Goal: Information Seeking & Learning: Check status

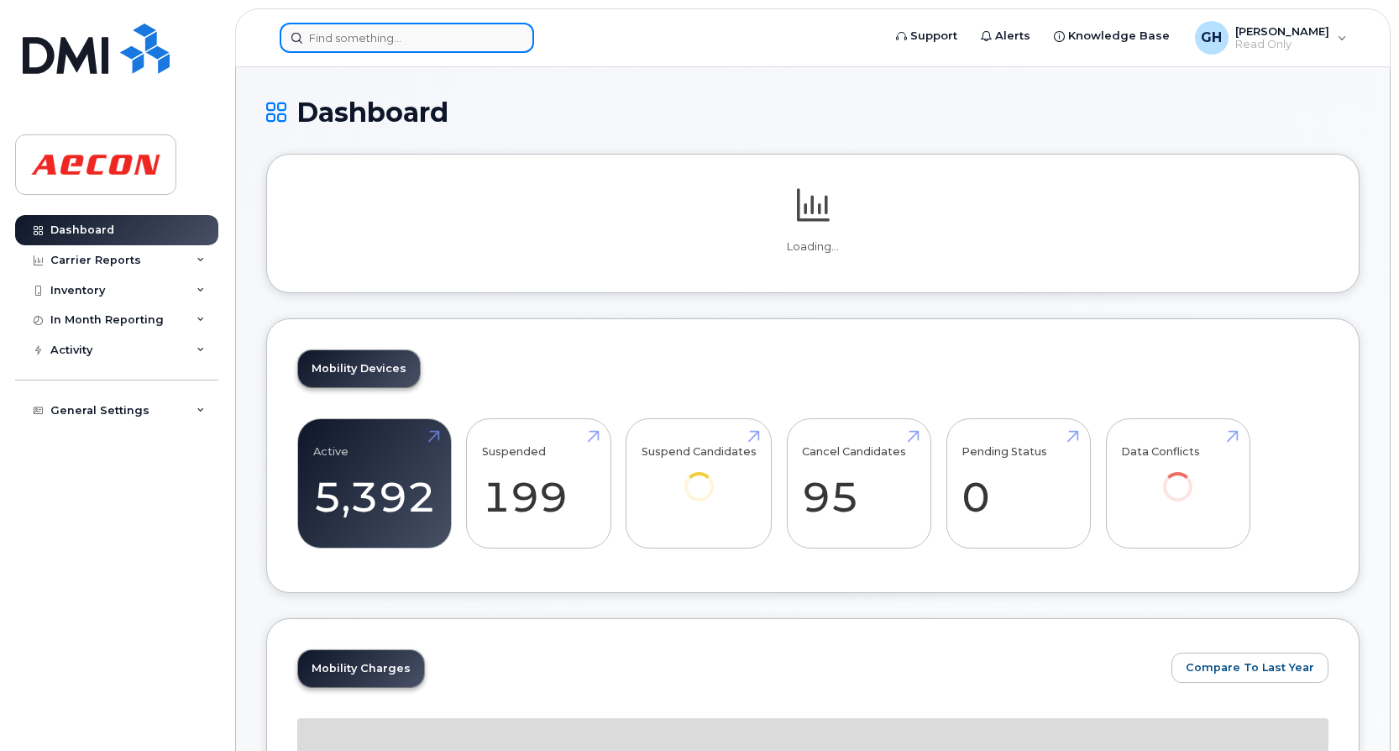
click at [318, 36] on input at bounding box center [407, 38] width 255 height 30
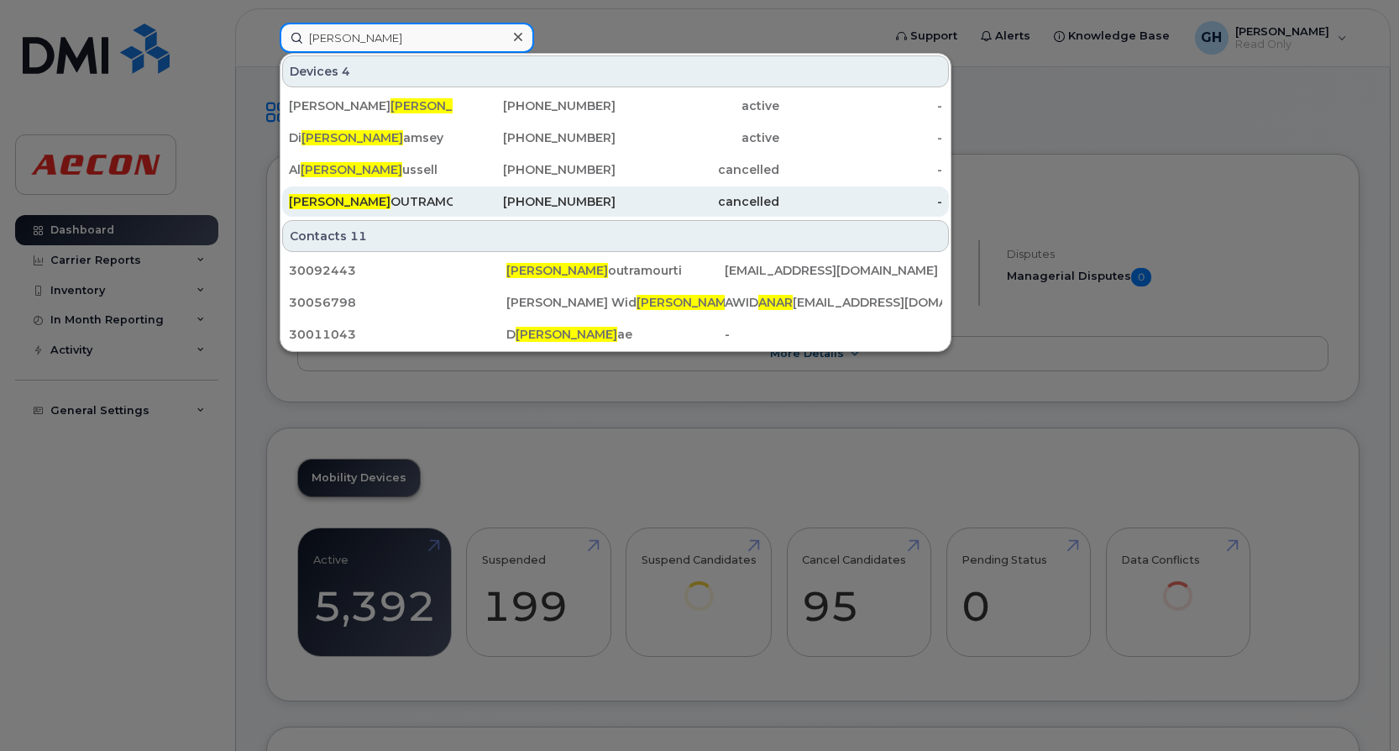
type input "ana r"
click at [392, 202] on div "ANA R OUTRAMOURTI" at bounding box center [371, 201] width 164 height 17
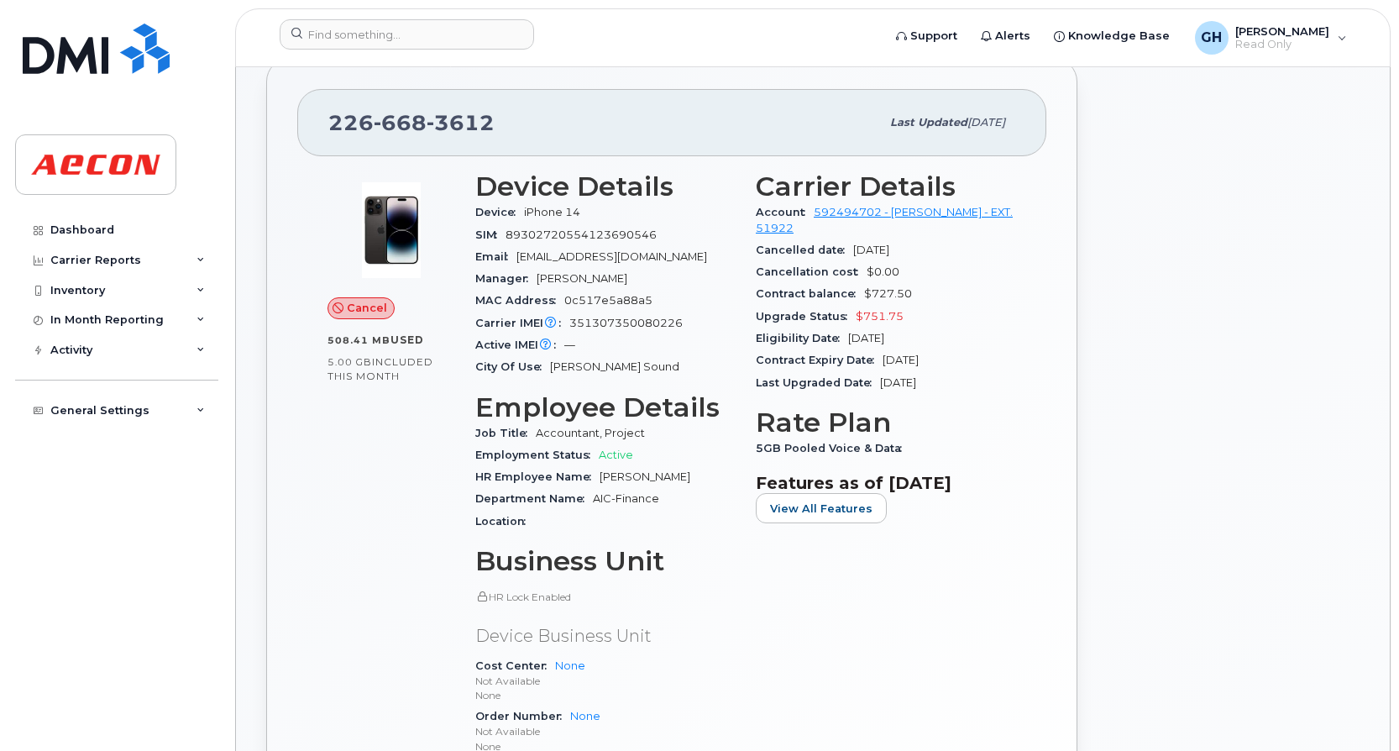
scroll to position [252, 0]
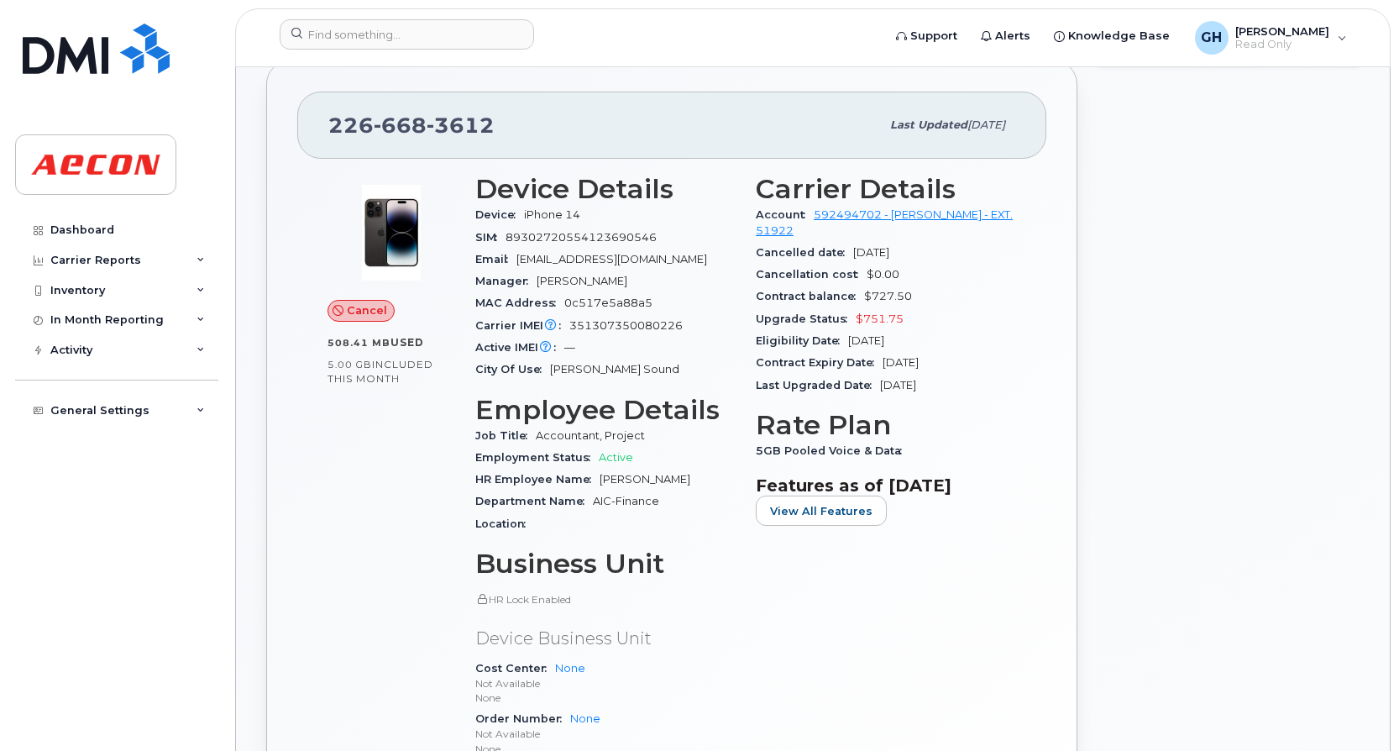
drag, startPoint x: 924, startPoint y: 239, endPoint x: 850, endPoint y: 236, distance: 74.0
click at [850, 242] on div "Cancelled date [DATE]" at bounding box center [886, 253] width 260 height 22
click at [447, 284] on div at bounding box center [392, 233] width 128 height 118
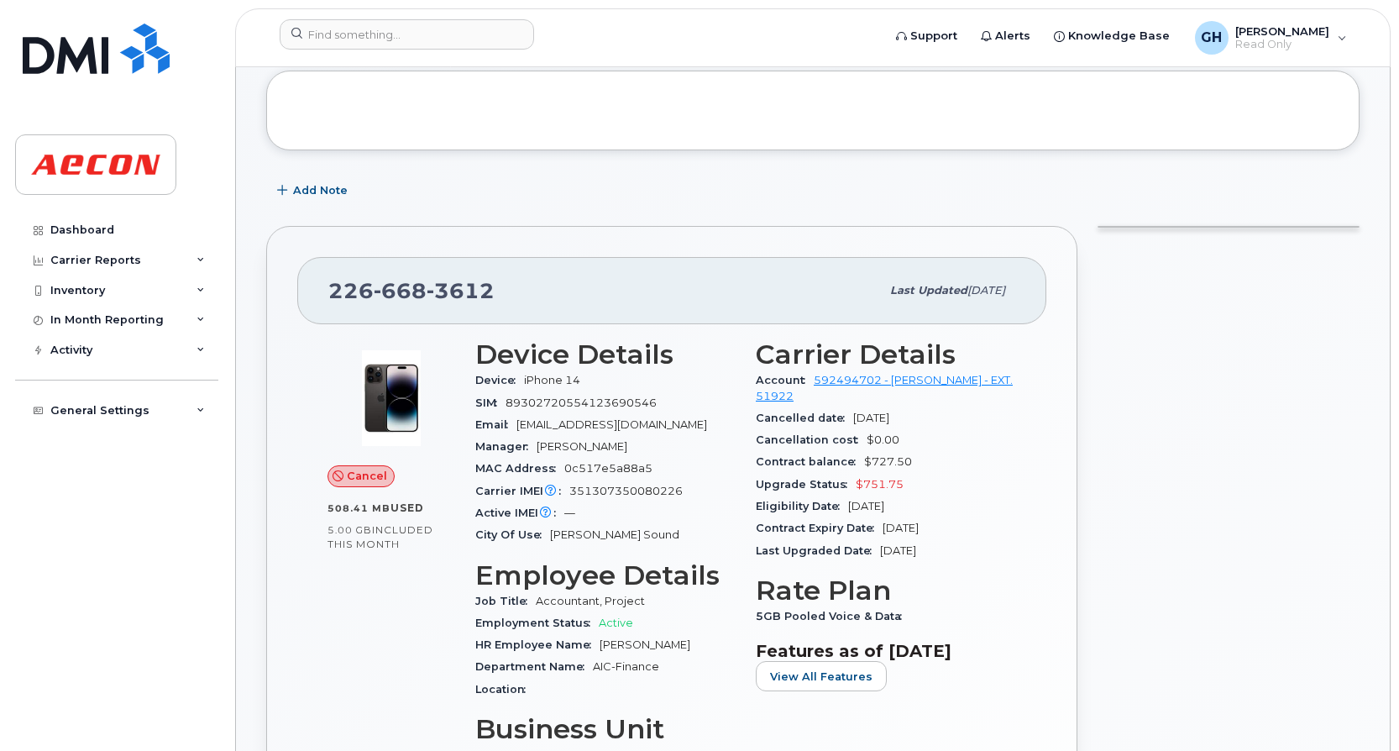
scroll to position [0, 0]
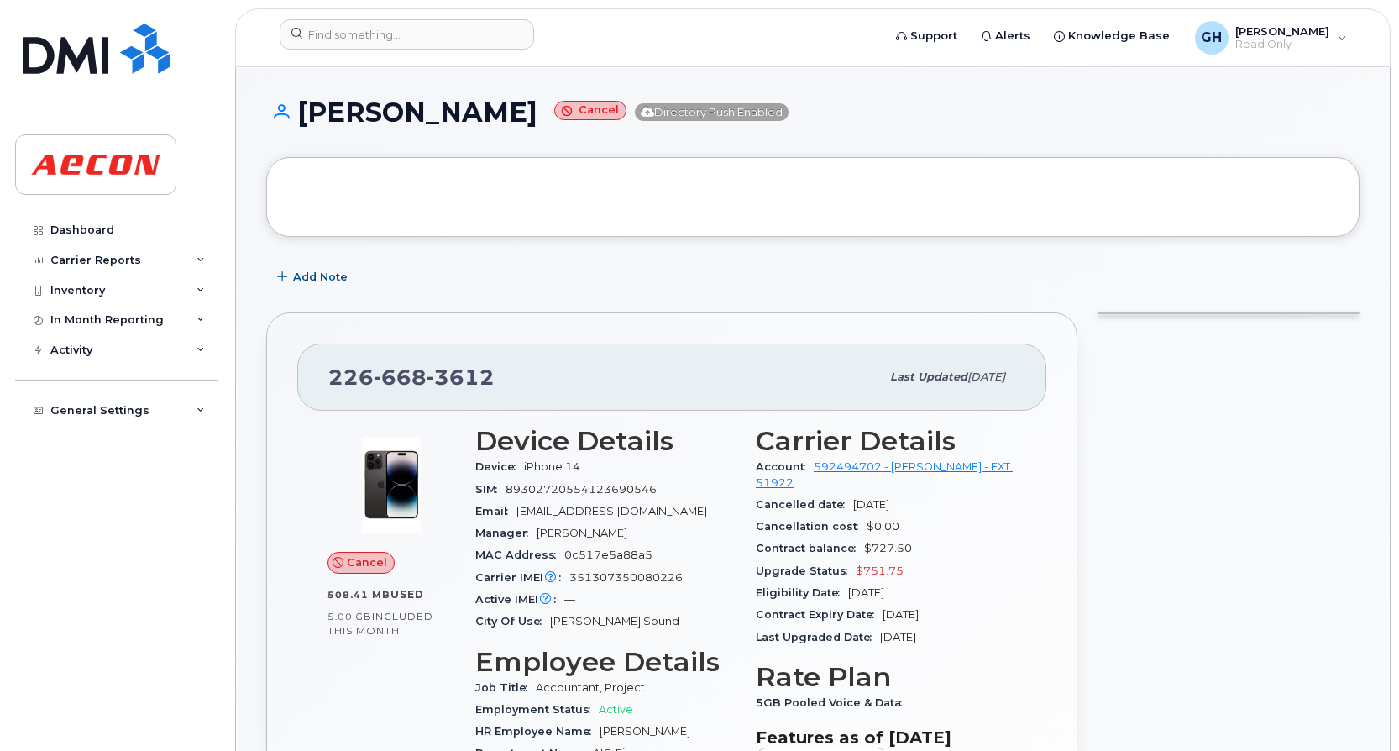
drag, startPoint x: 882, startPoint y: 491, endPoint x: 857, endPoint y: 491, distance: 25.2
click at [857, 494] on div "Cancelled date [DATE]" at bounding box center [886, 505] width 260 height 22
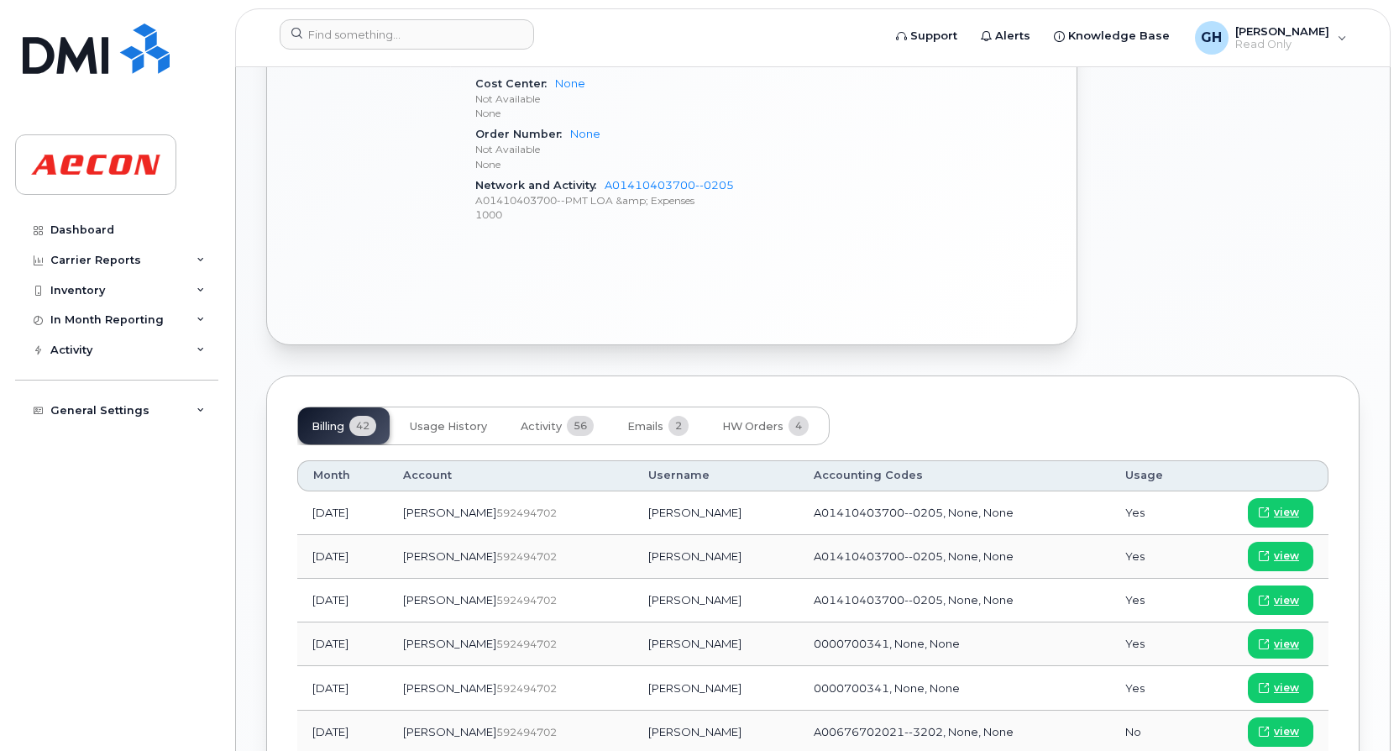
scroll to position [840, 0]
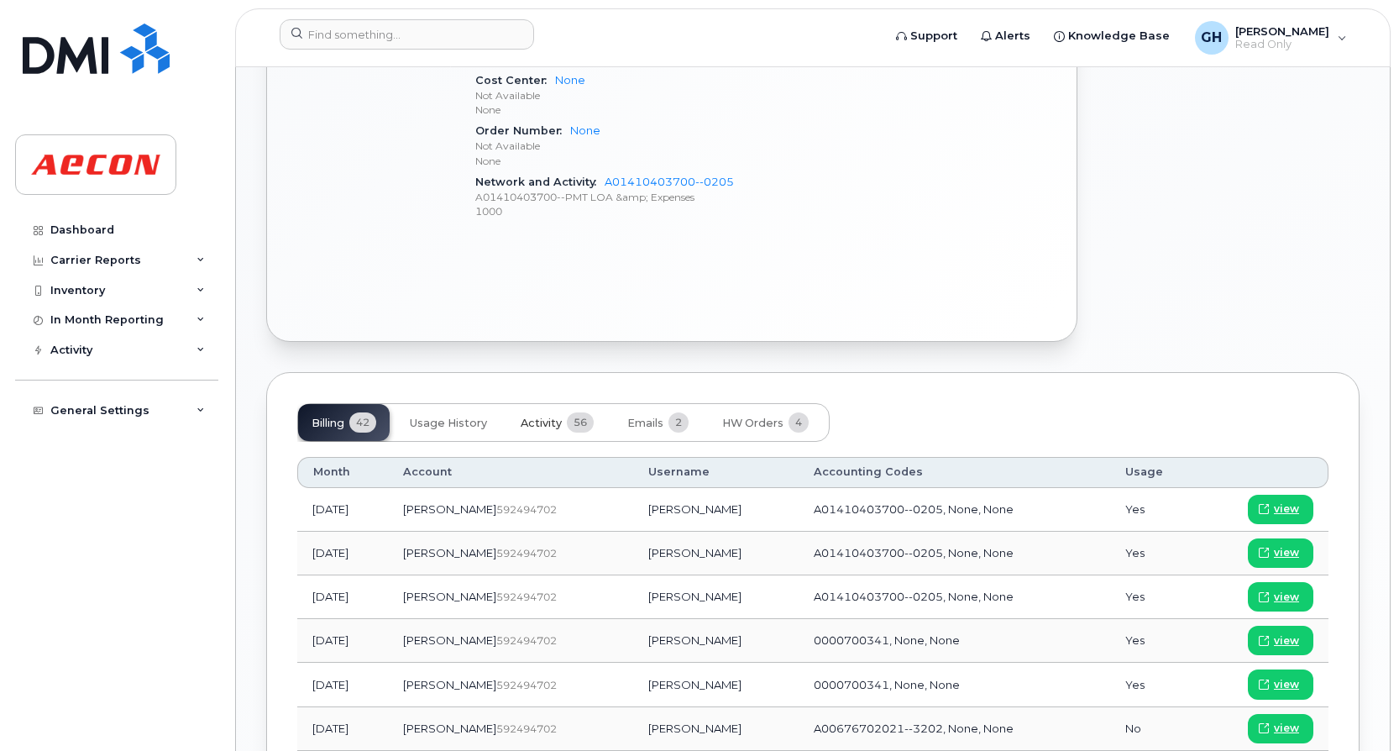
click at [585, 428] on span "56" at bounding box center [580, 422] width 27 height 20
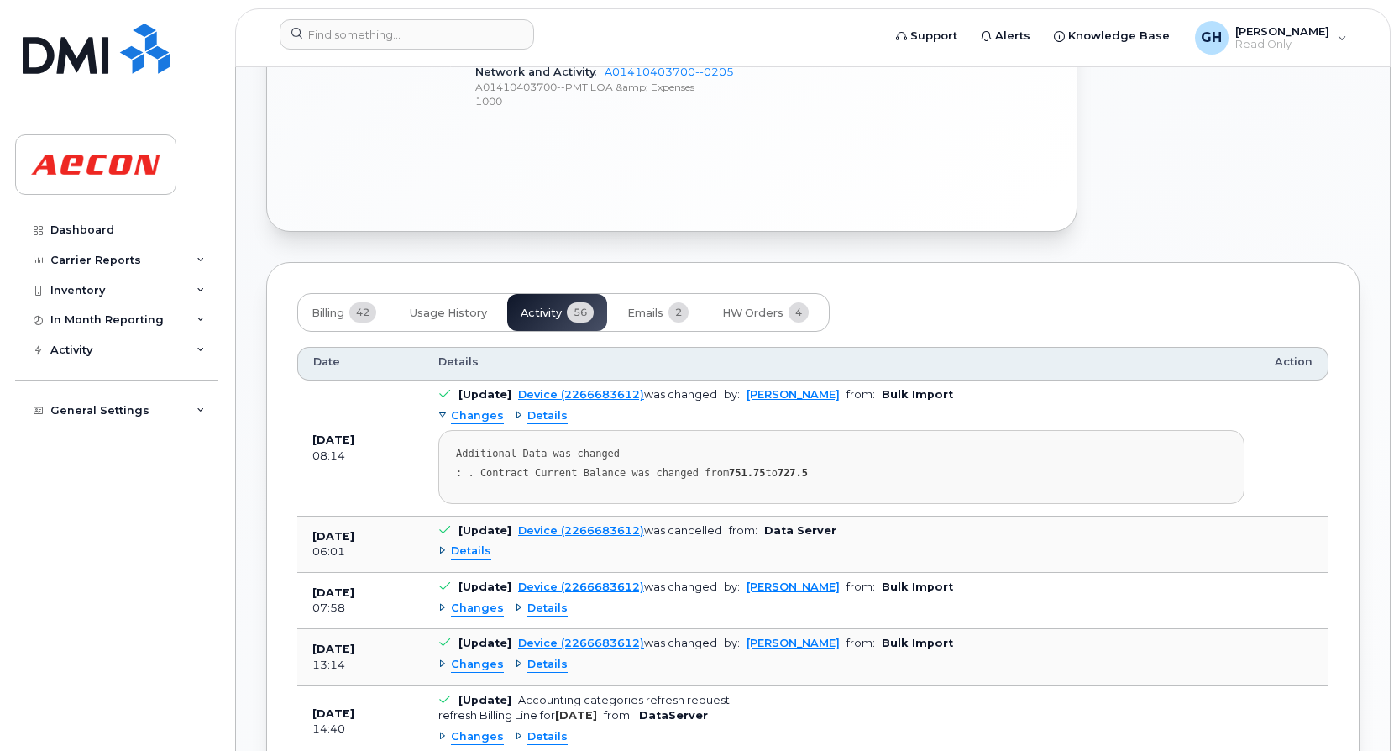
scroll to position [1092, 0]
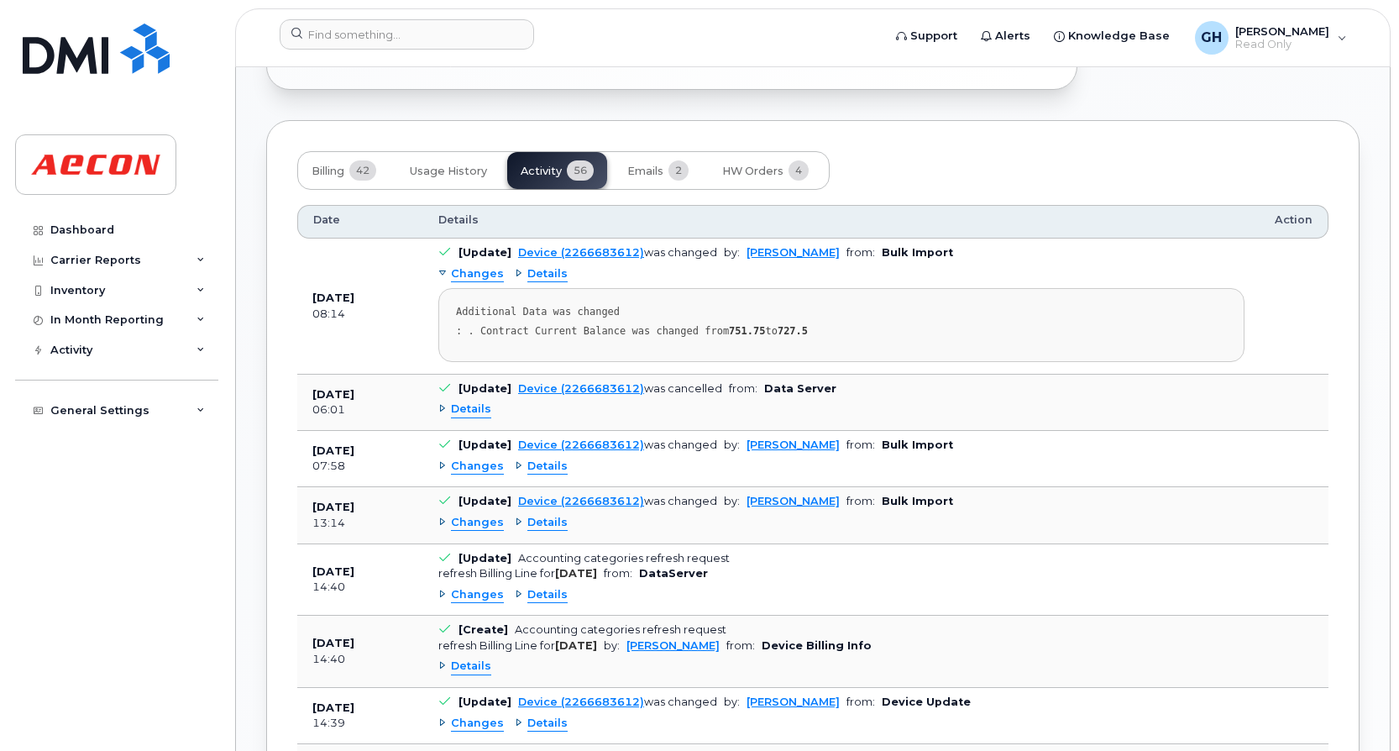
click at [469, 419] on div "Details" at bounding box center [841, 409] width 806 height 27
click at [475, 415] on span "Details" at bounding box center [471, 410] width 40 height 16
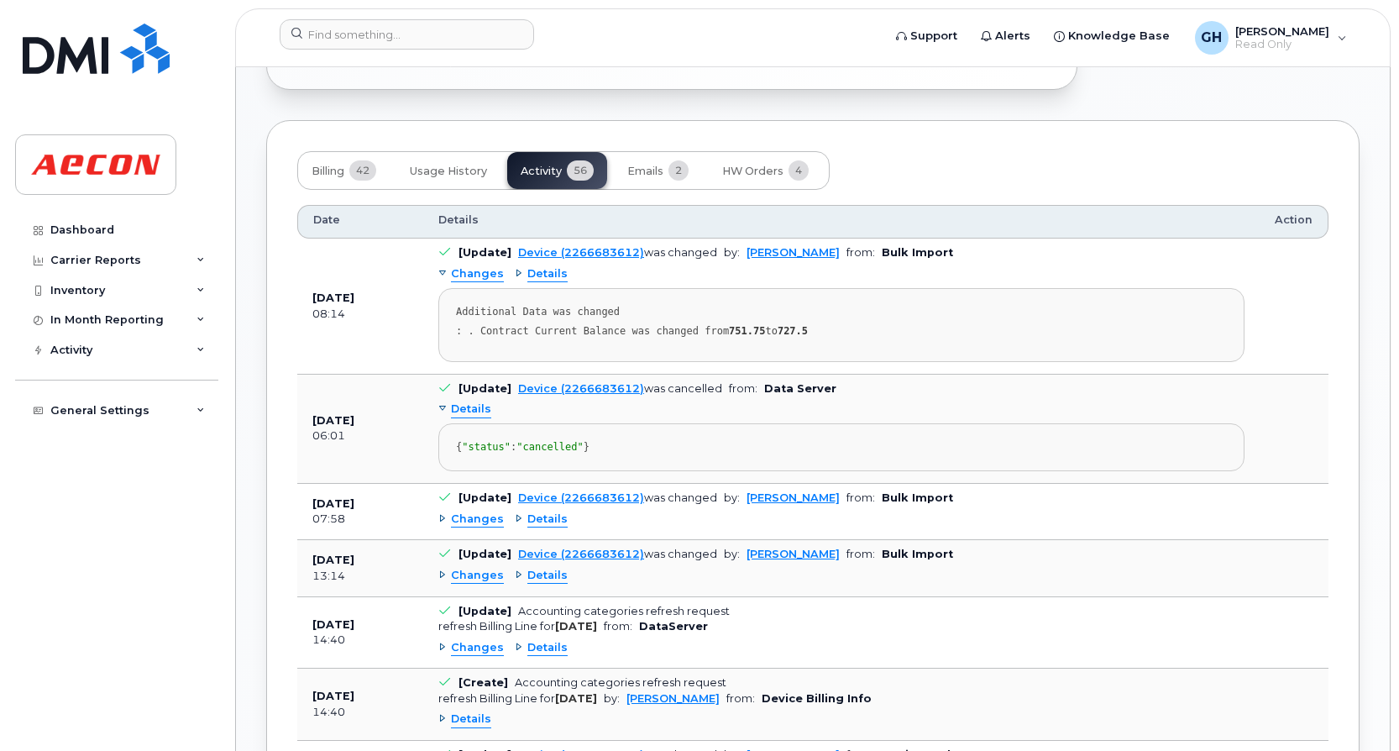
click at [465, 415] on span "Details" at bounding box center [471, 410] width 40 height 16
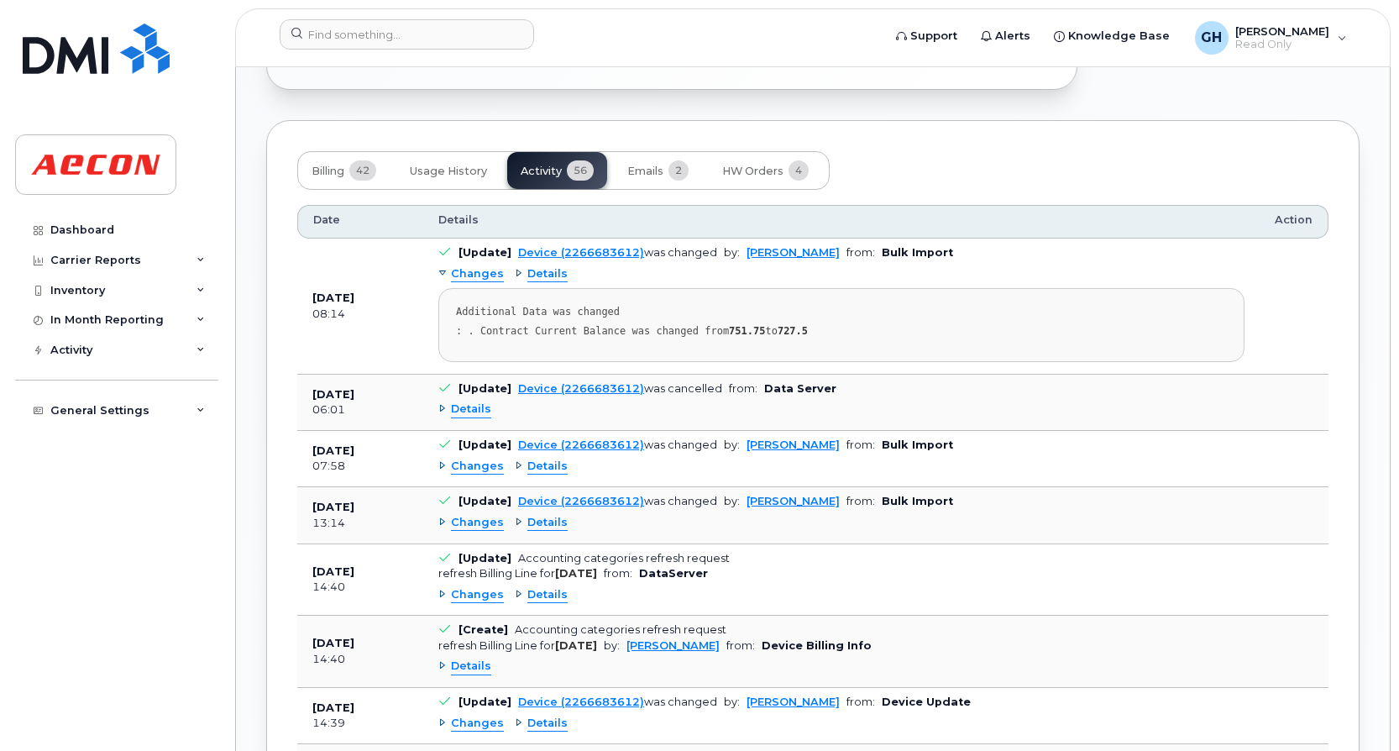
click at [533, 512] on div "Changes Details" at bounding box center [841, 523] width 806 height 27
click at [531, 517] on span "Details" at bounding box center [548, 523] width 40 height 16
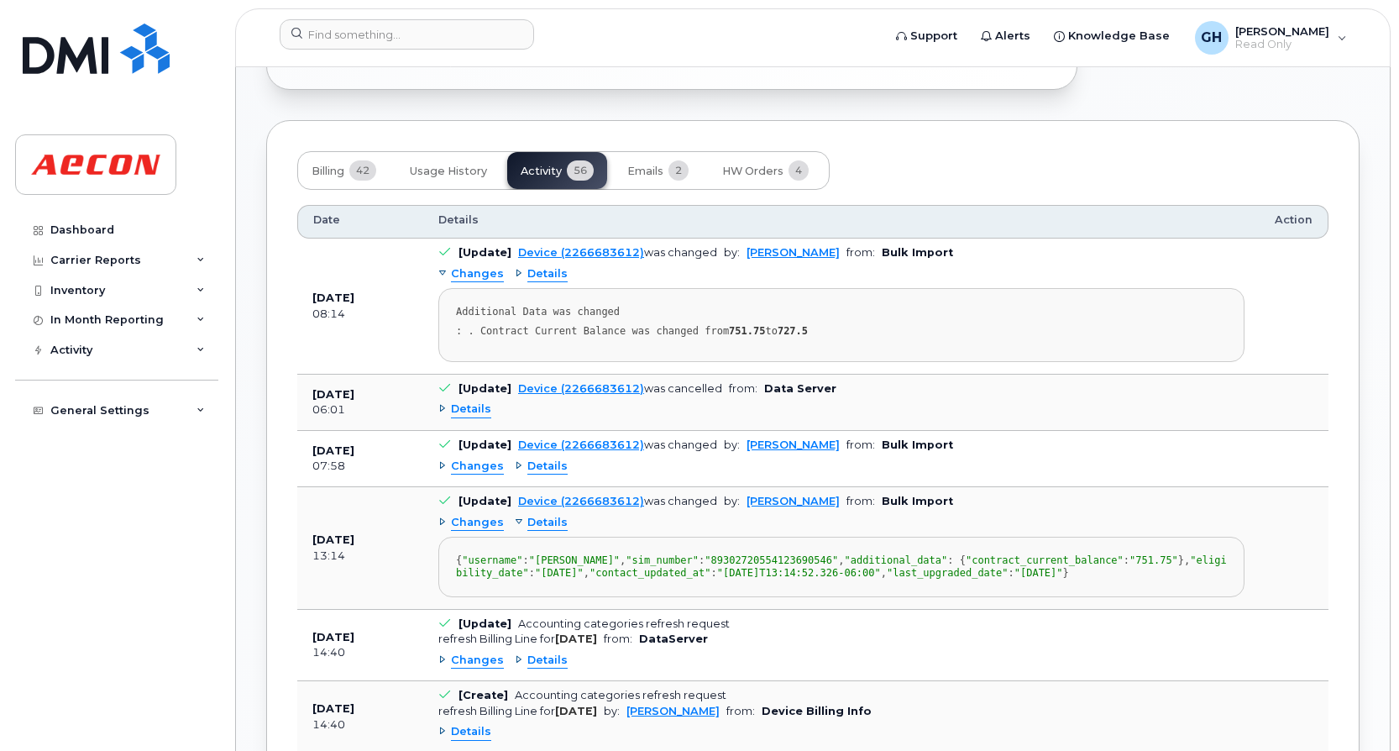
click at [549, 465] on span "Details" at bounding box center [548, 467] width 40 height 16
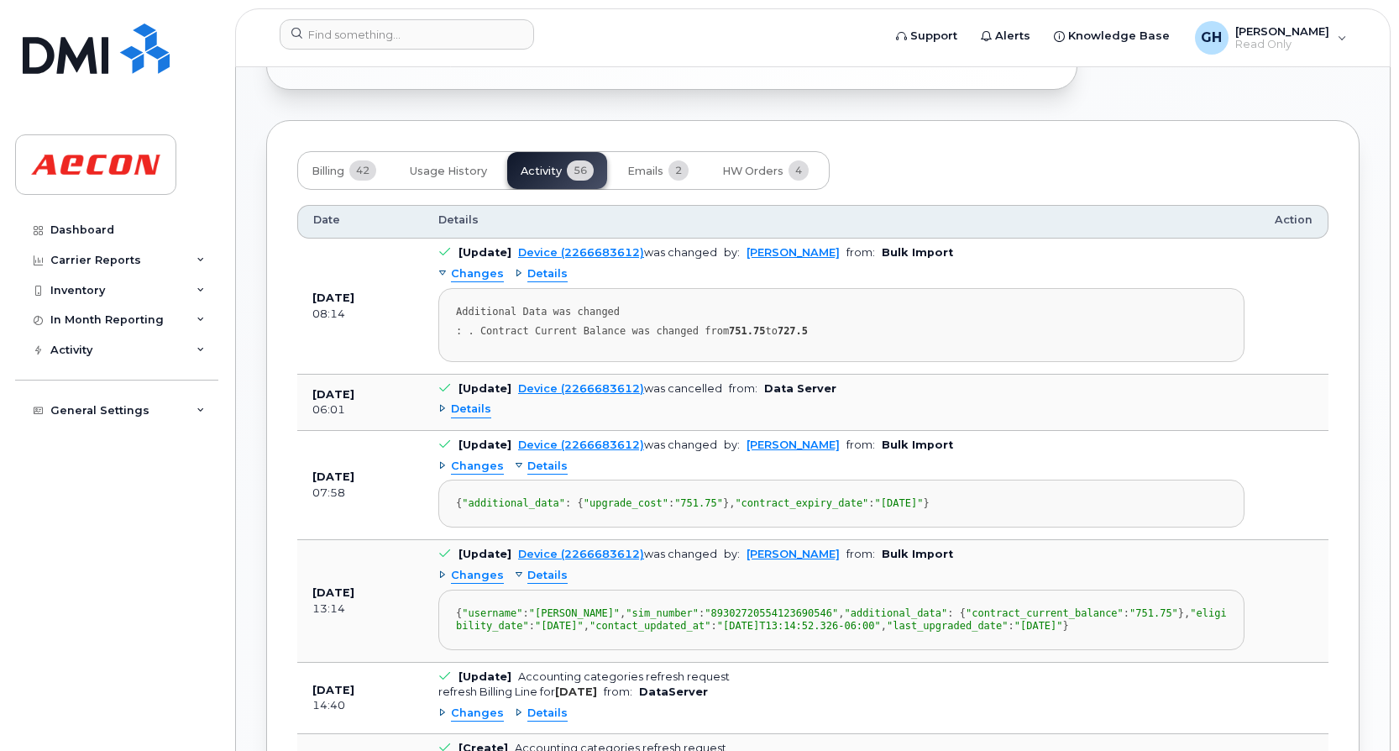
click at [461, 409] on span "Details" at bounding box center [471, 410] width 40 height 16
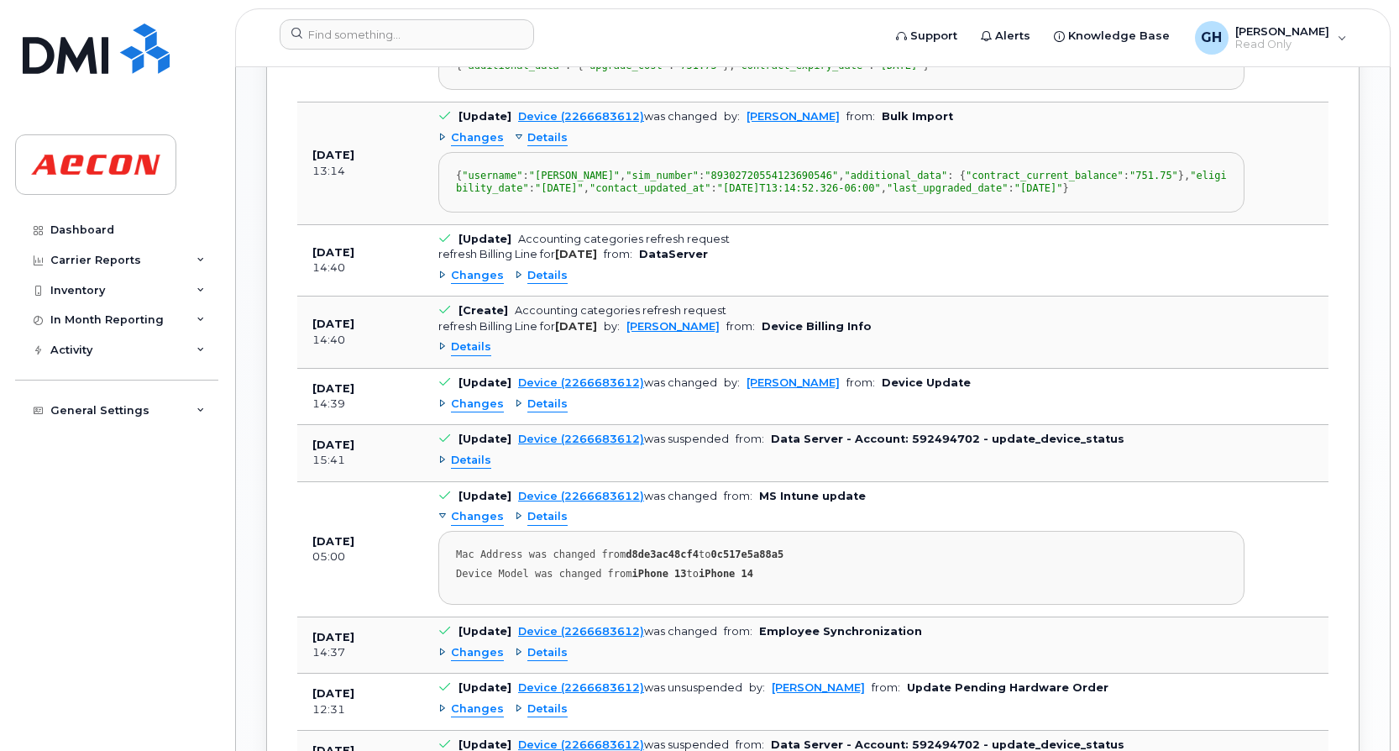
scroll to position [1680, 0]
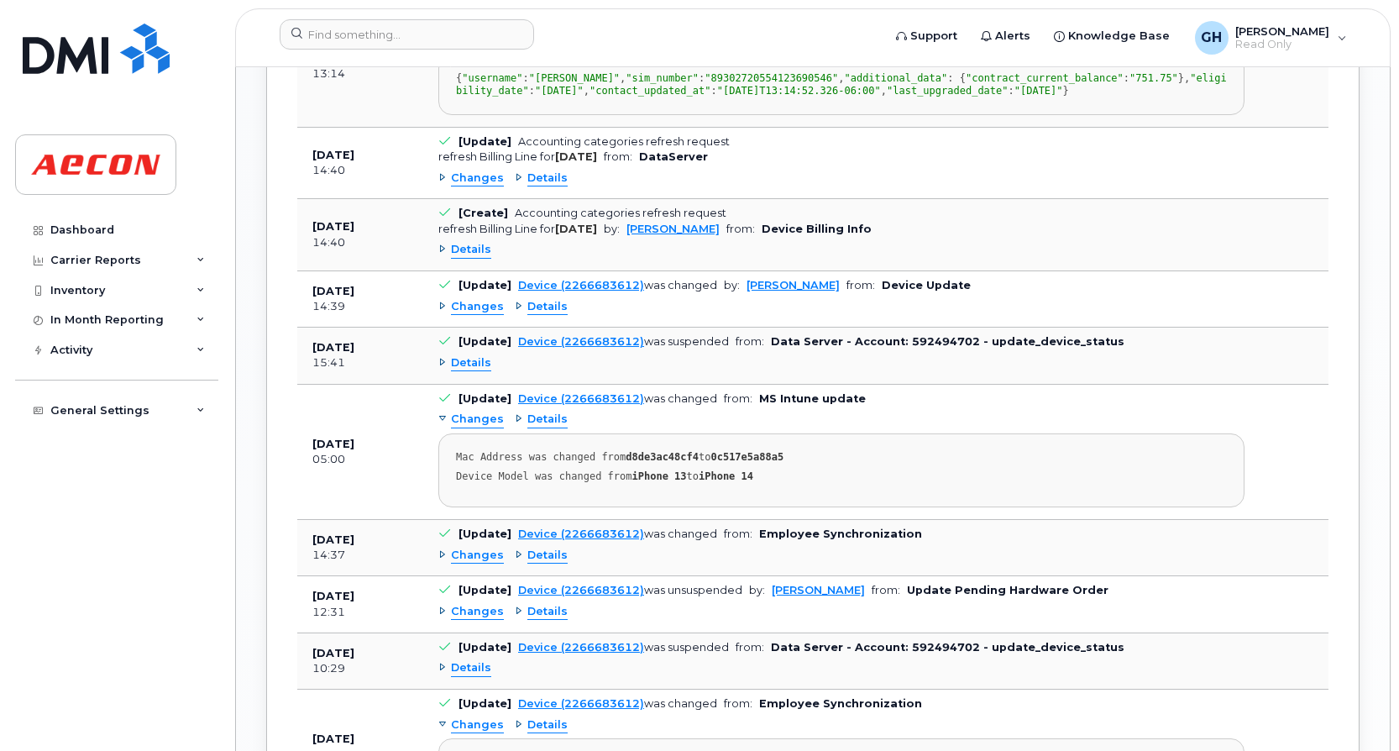
click at [539, 186] on span "Details" at bounding box center [548, 179] width 40 height 16
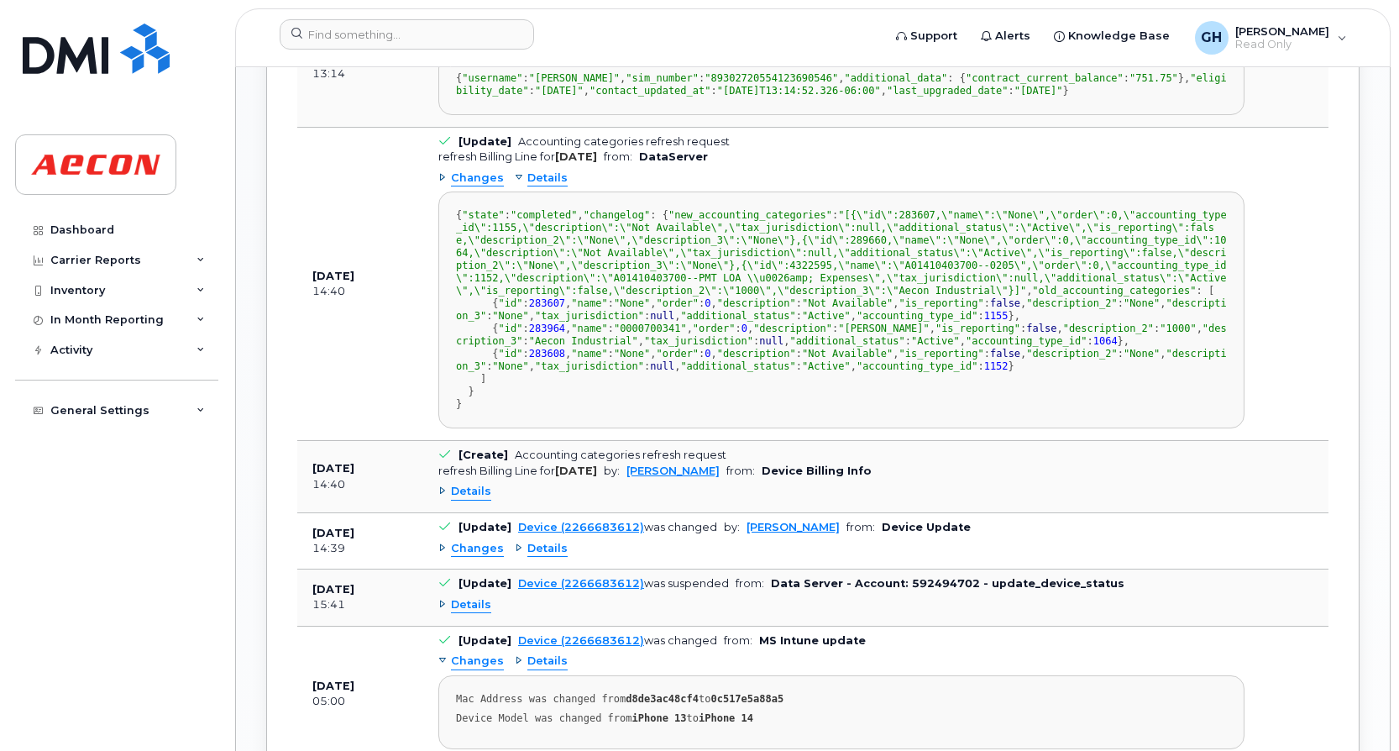
click at [537, 186] on span "Details" at bounding box center [548, 179] width 40 height 16
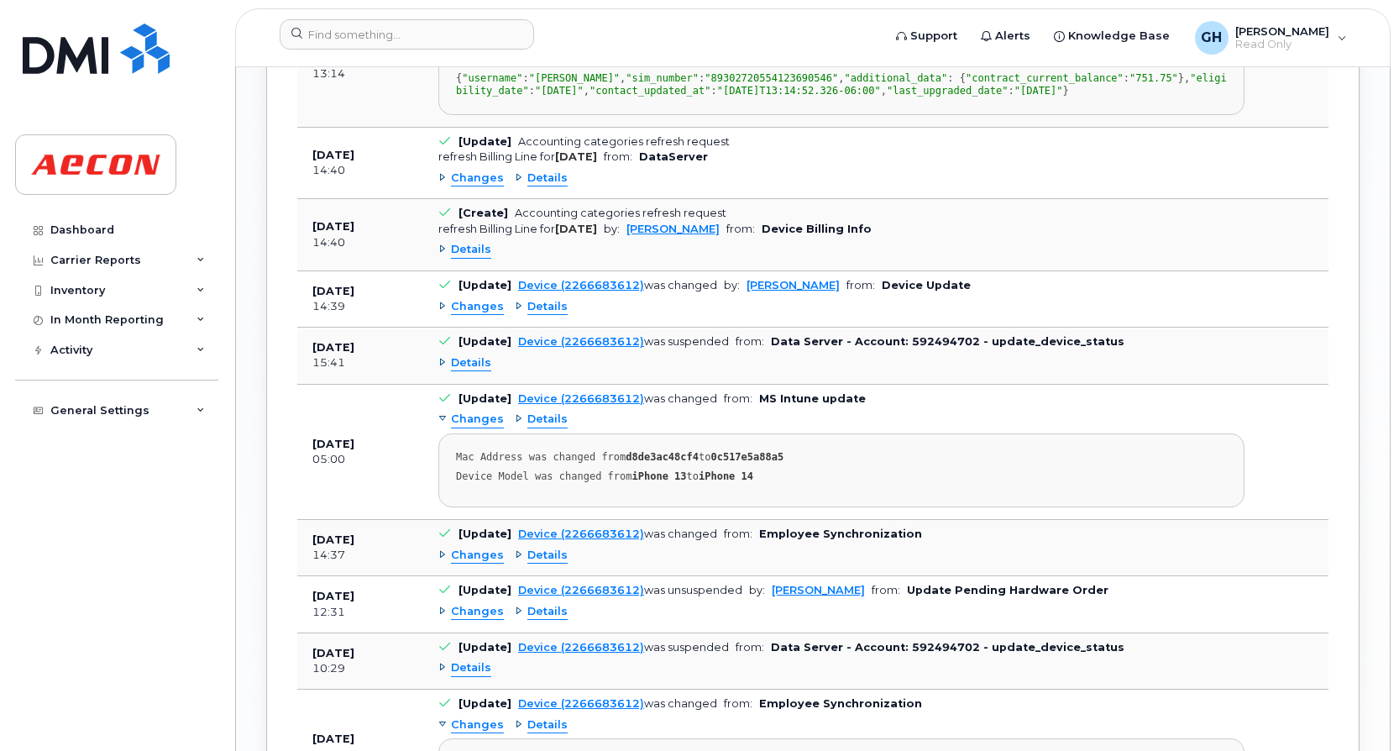
click at [477, 258] on span "Details" at bounding box center [471, 250] width 40 height 16
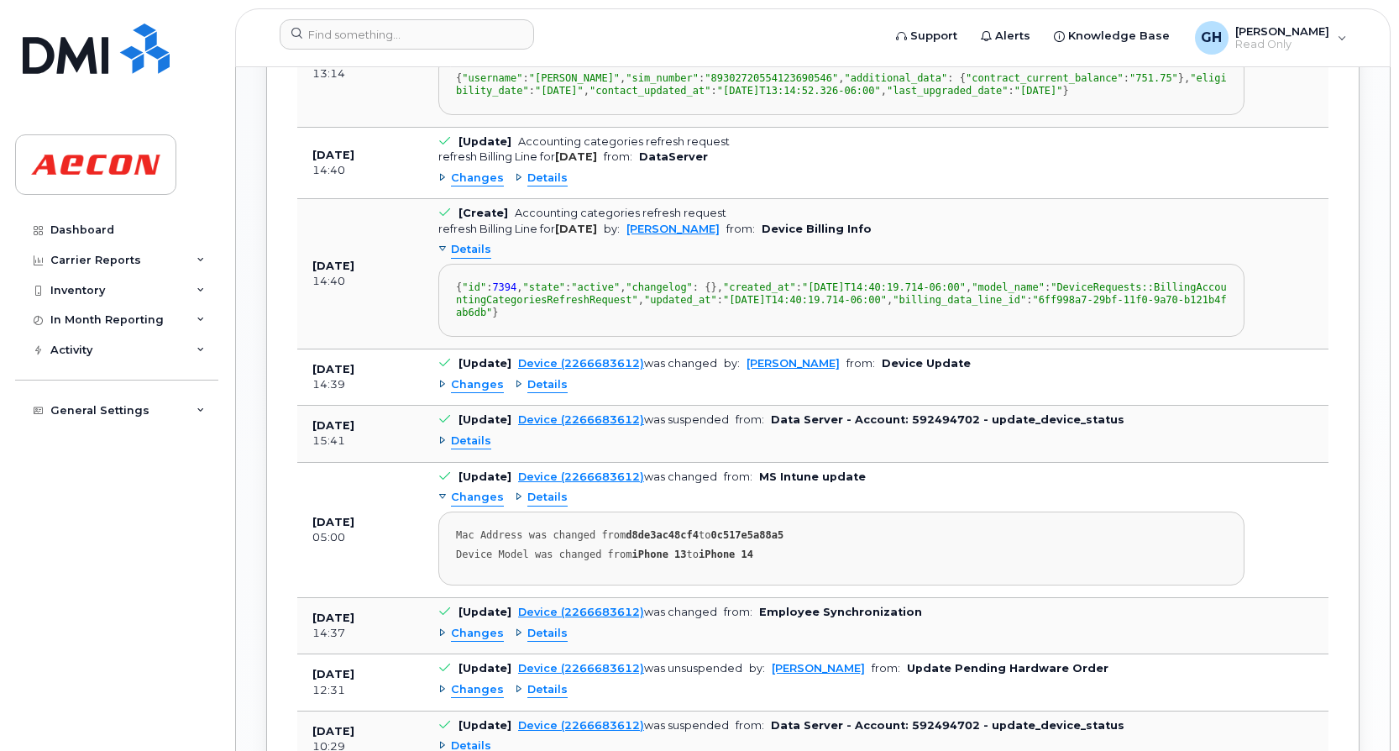
click at [468, 258] on span "Details" at bounding box center [471, 250] width 40 height 16
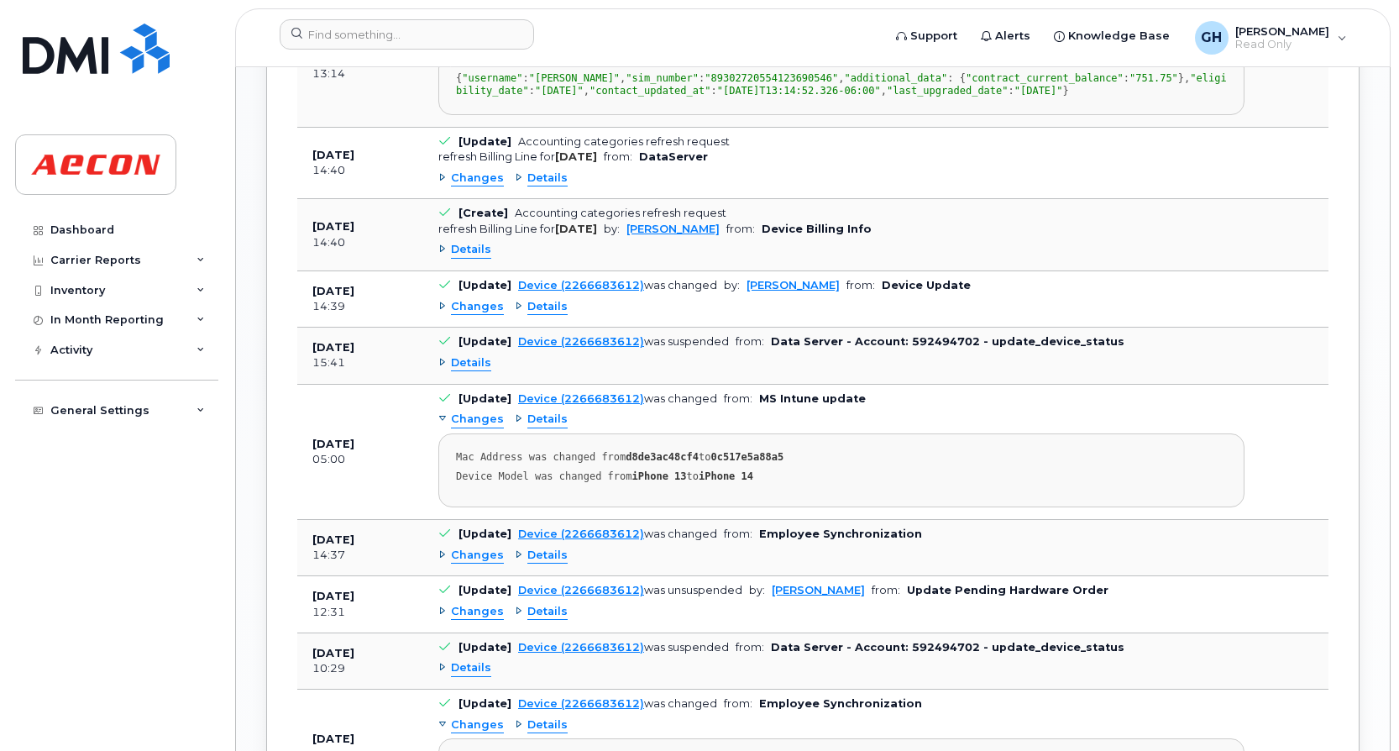
click at [540, 315] on span "Details" at bounding box center [548, 307] width 40 height 16
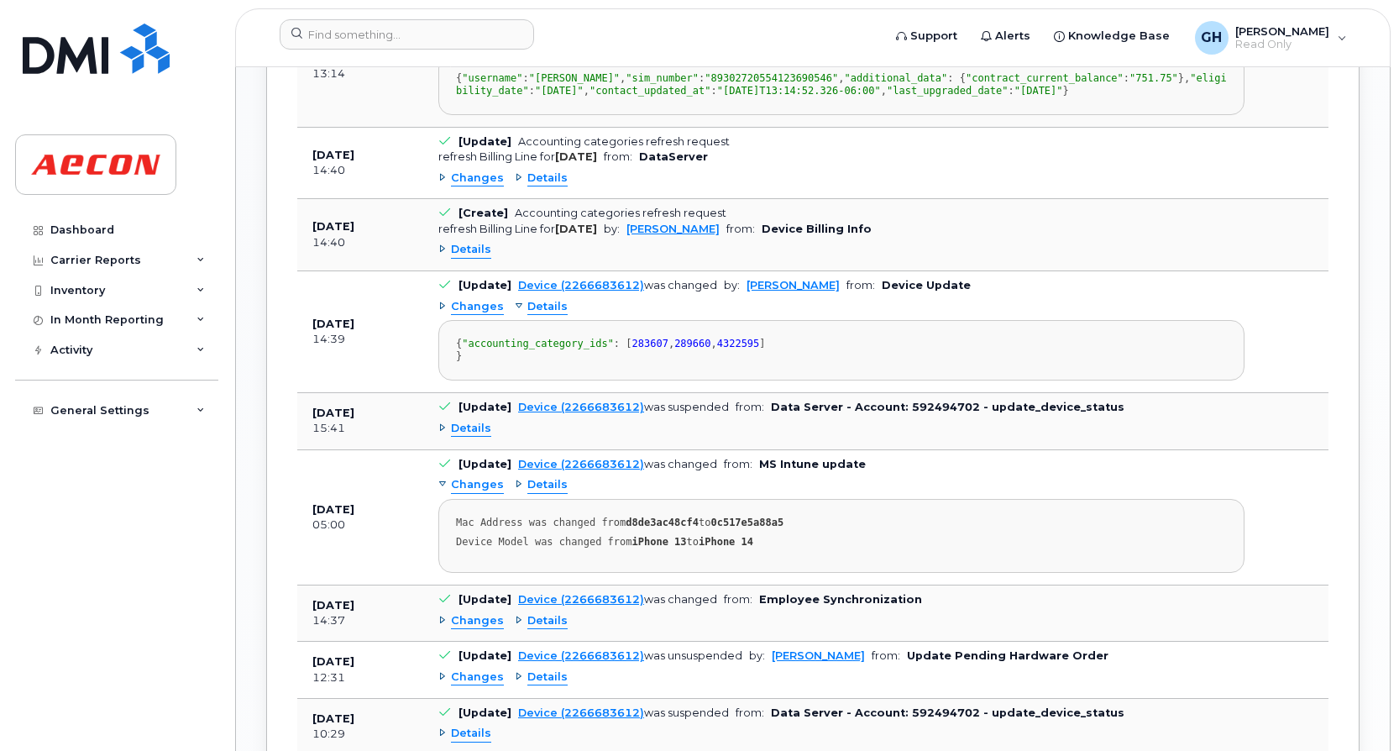
click at [552, 315] on span "Details" at bounding box center [548, 307] width 40 height 16
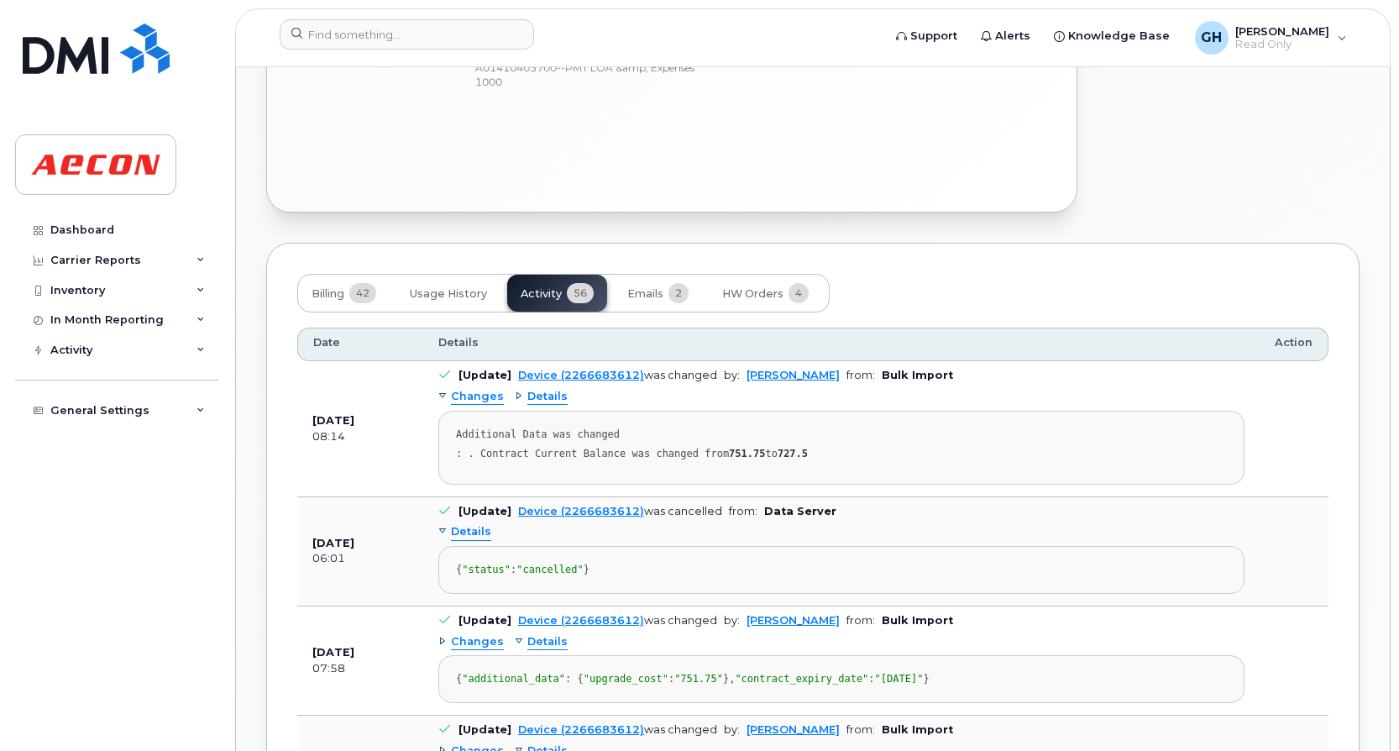
scroll to position [756, 0]
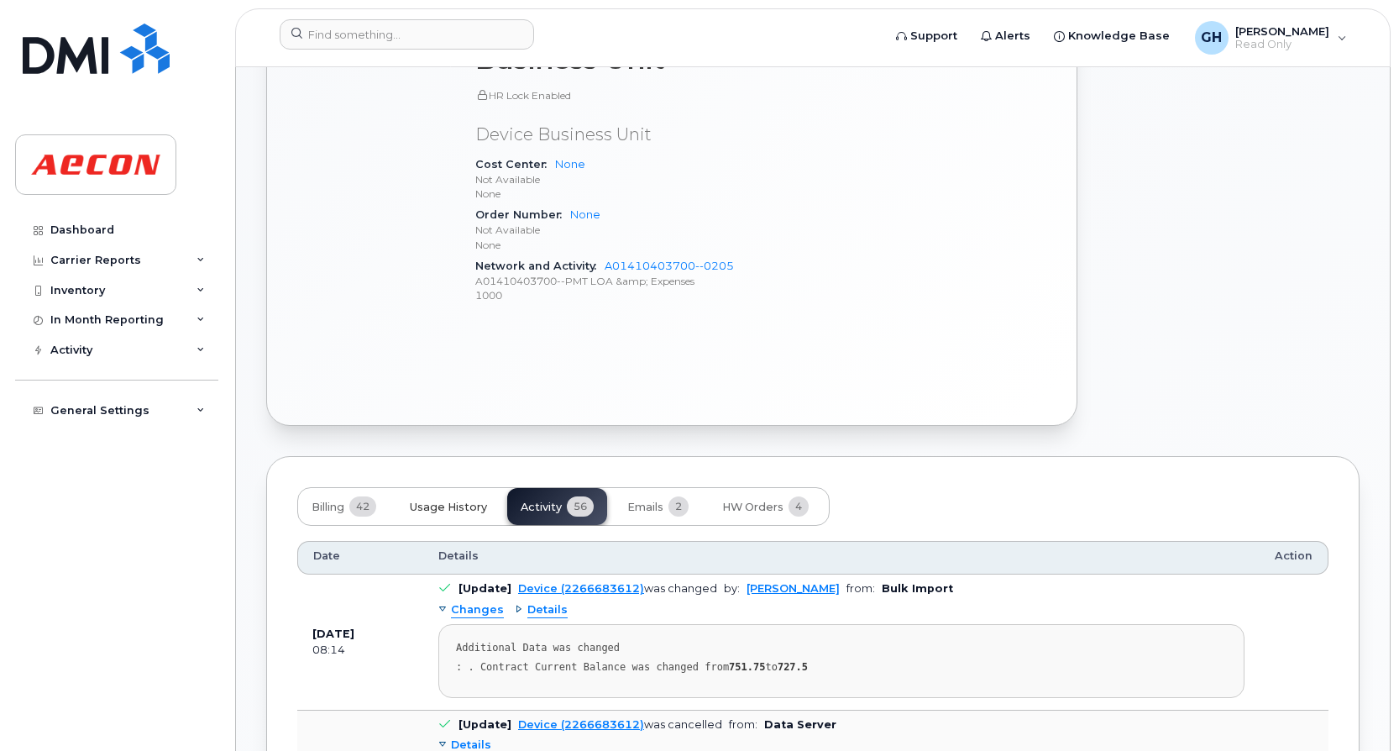
click at [454, 519] on button "Usage History" at bounding box center [448, 506] width 104 height 37
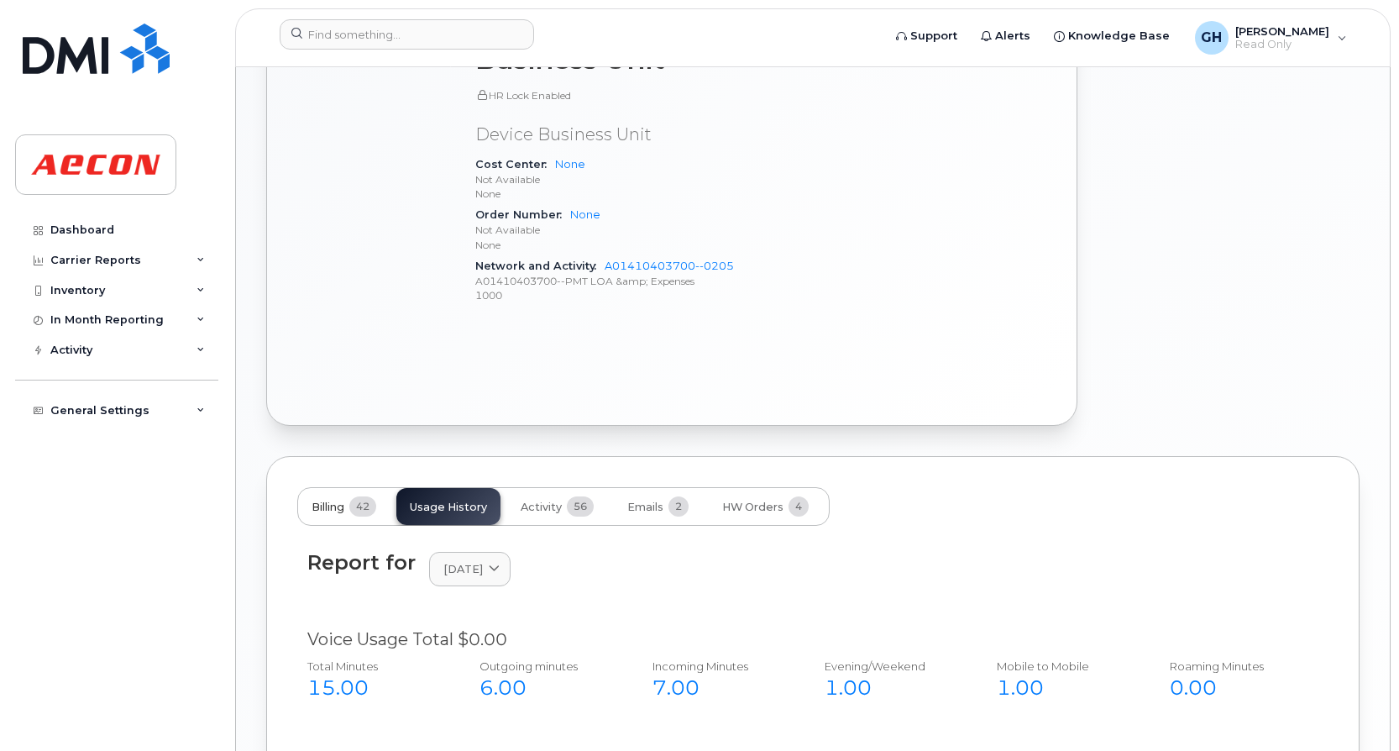
click at [360, 503] on span "42" at bounding box center [362, 506] width 27 height 20
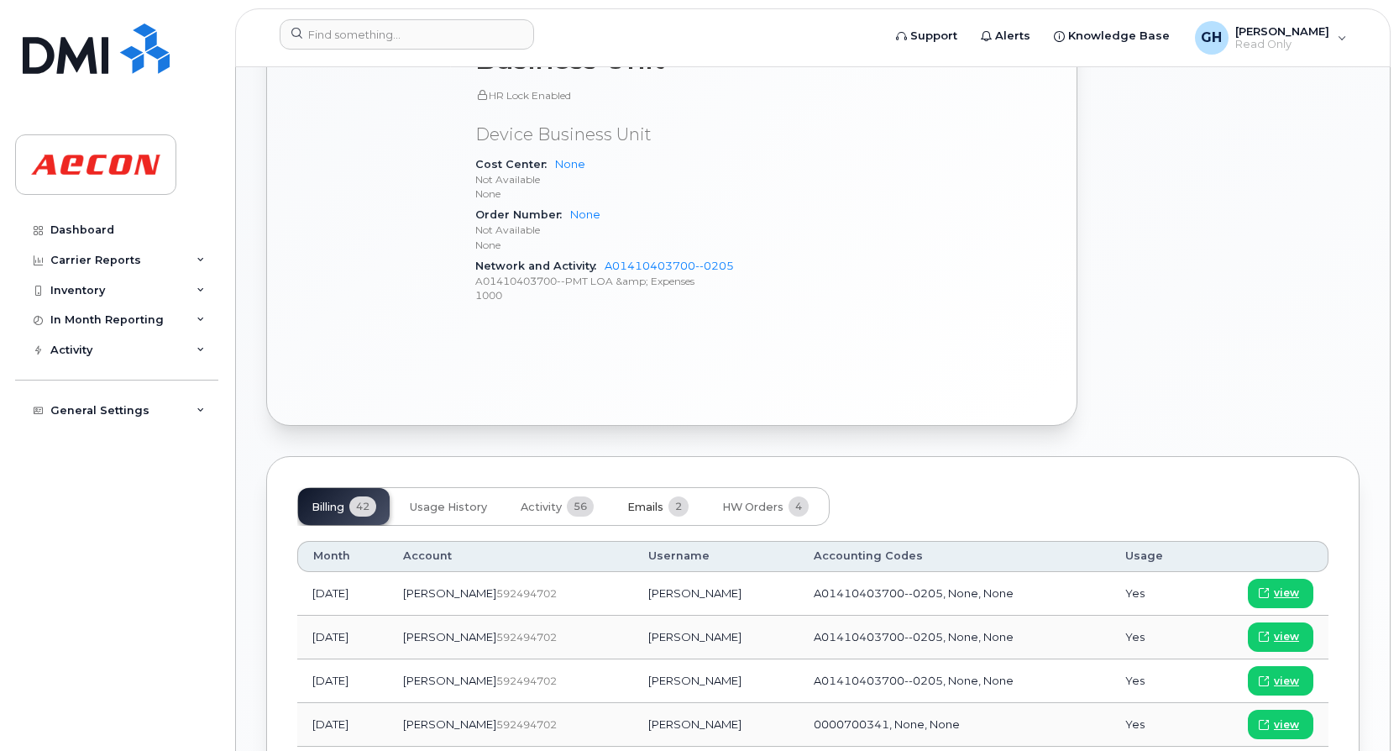
click at [643, 498] on button "Emails 2" at bounding box center [658, 506] width 88 height 37
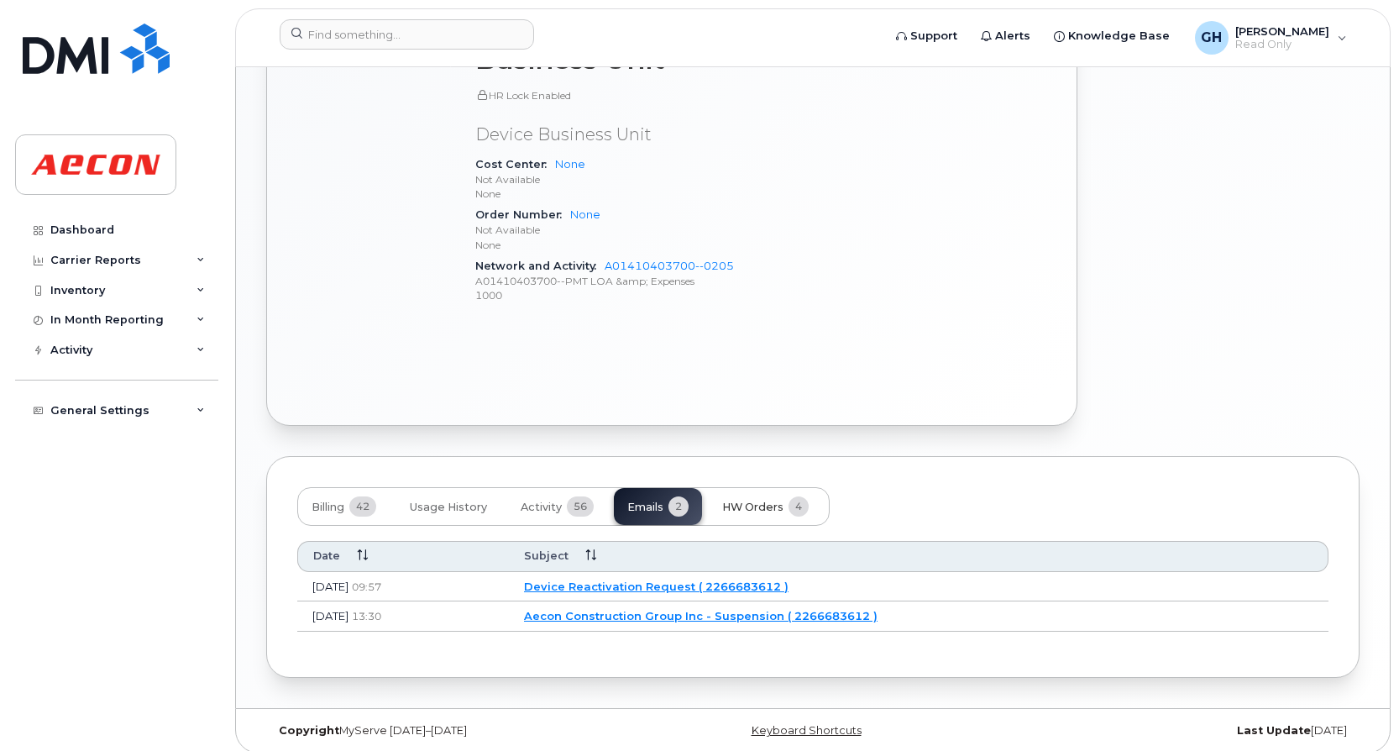
click at [754, 497] on button "HW Orders 4" at bounding box center [765, 506] width 113 height 37
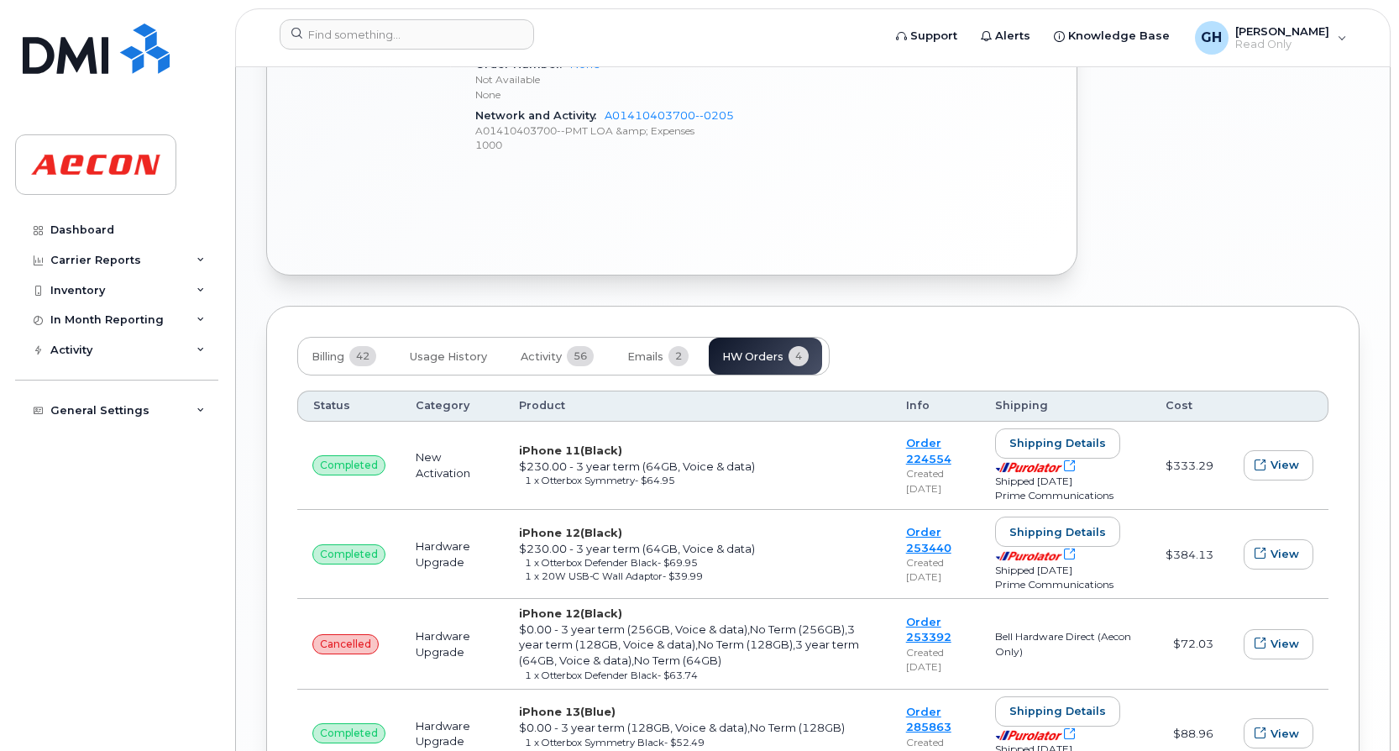
scroll to position [1064, 0]
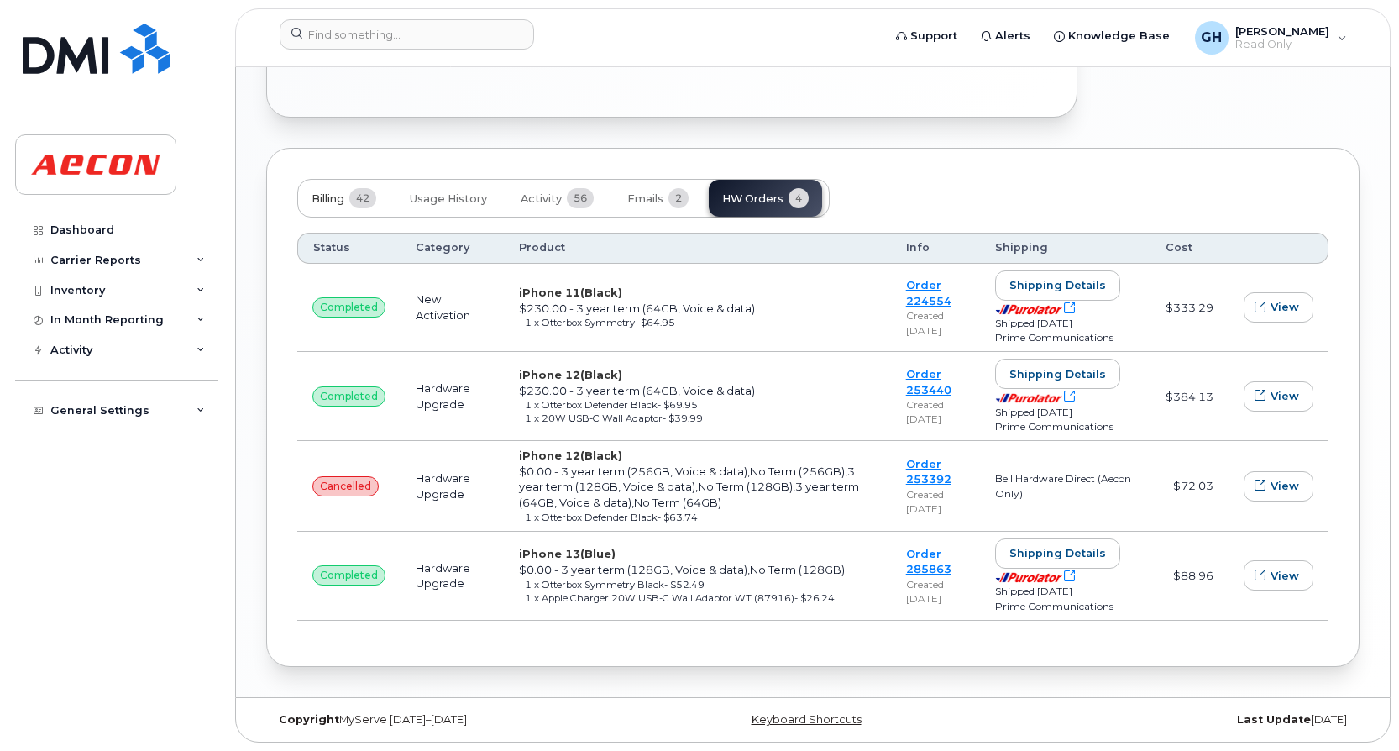
click at [317, 213] on button "Billing 42" at bounding box center [344, 198] width 92 height 37
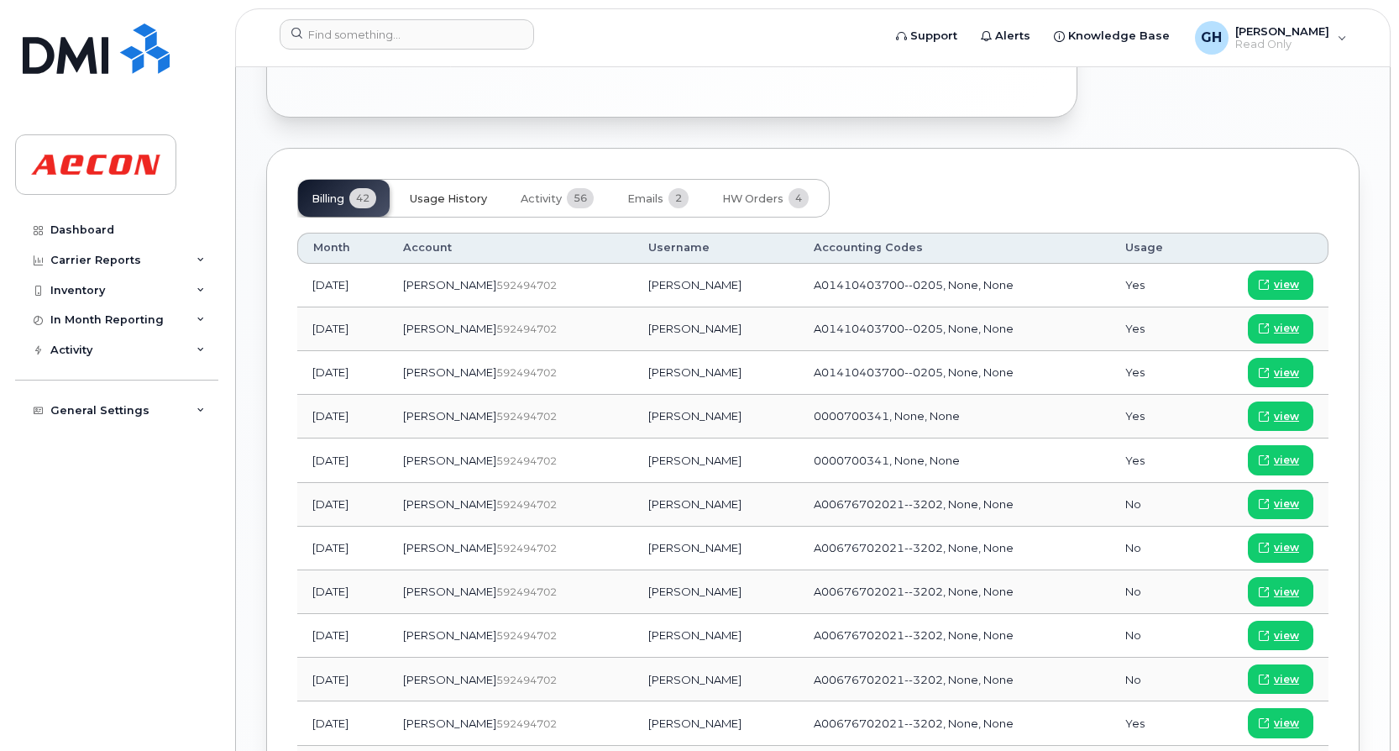
click at [481, 194] on span "Usage History" at bounding box center [448, 198] width 77 height 13
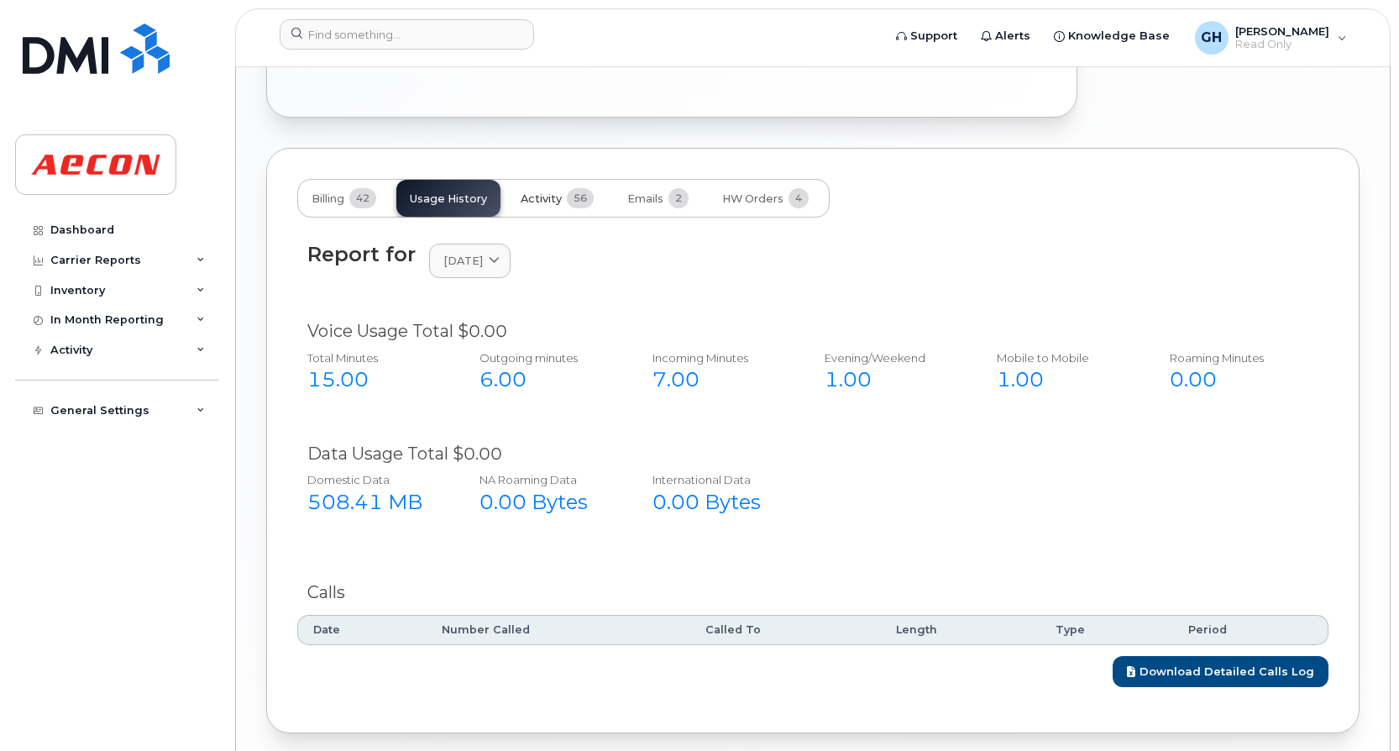
click at [538, 197] on span "Activity" at bounding box center [541, 198] width 41 height 13
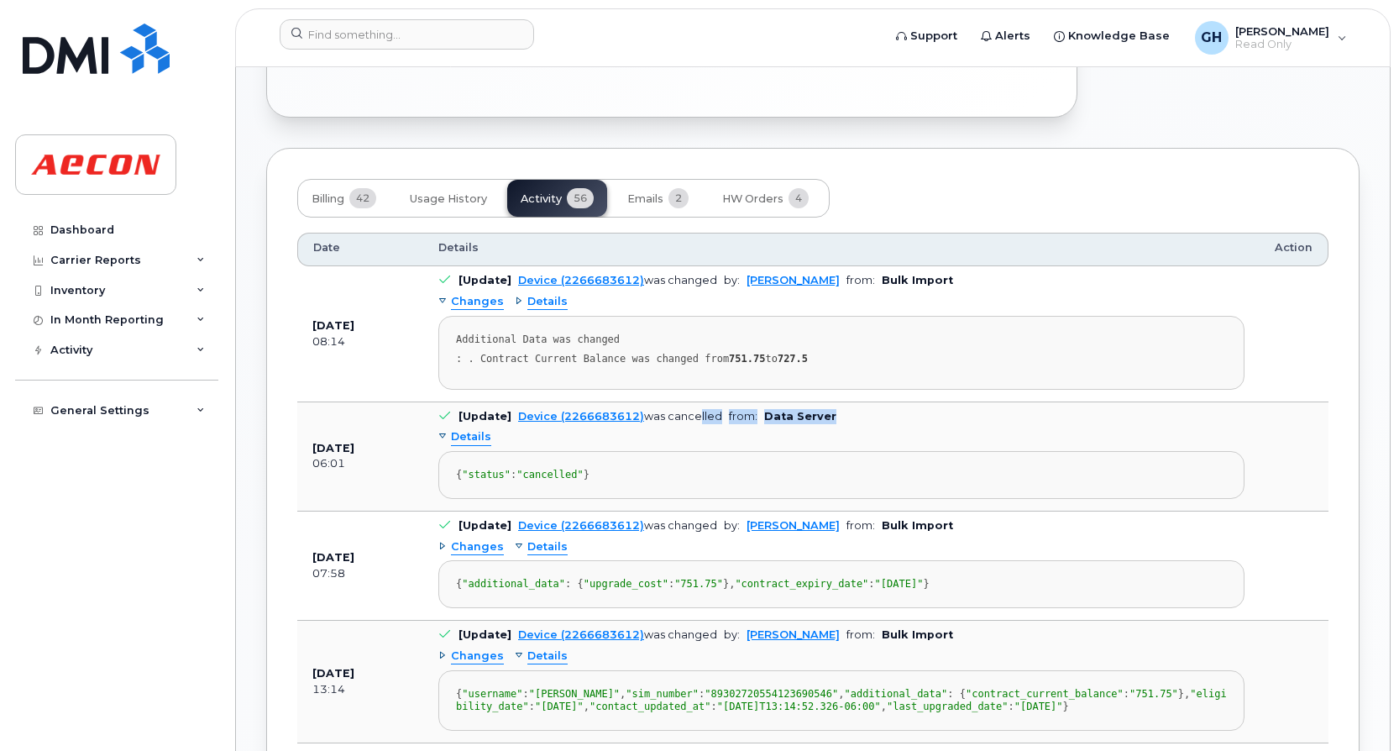
drag, startPoint x: 769, startPoint y: 417, endPoint x: 828, endPoint y: 417, distance: 59.6
click at [827, 417] on td "[Update] Device (2266683612) was cancelled from: Data Server Details { "status"…" at bounding box center [841, 456] width 837 height 109
drag, startPoint x: 828, startPoint y: 417, endPoint x: 862, endPoint y: 421, distance: 33.9
click at [861, 421] on td "[Update] Device (2266683612) was cancelled from: Data Server Details { "status"…" at bounding box center [841, 456] width 837 height 109
click at [729, 410] on span "from:" at bounding box center [743, 416] width 29 height 13
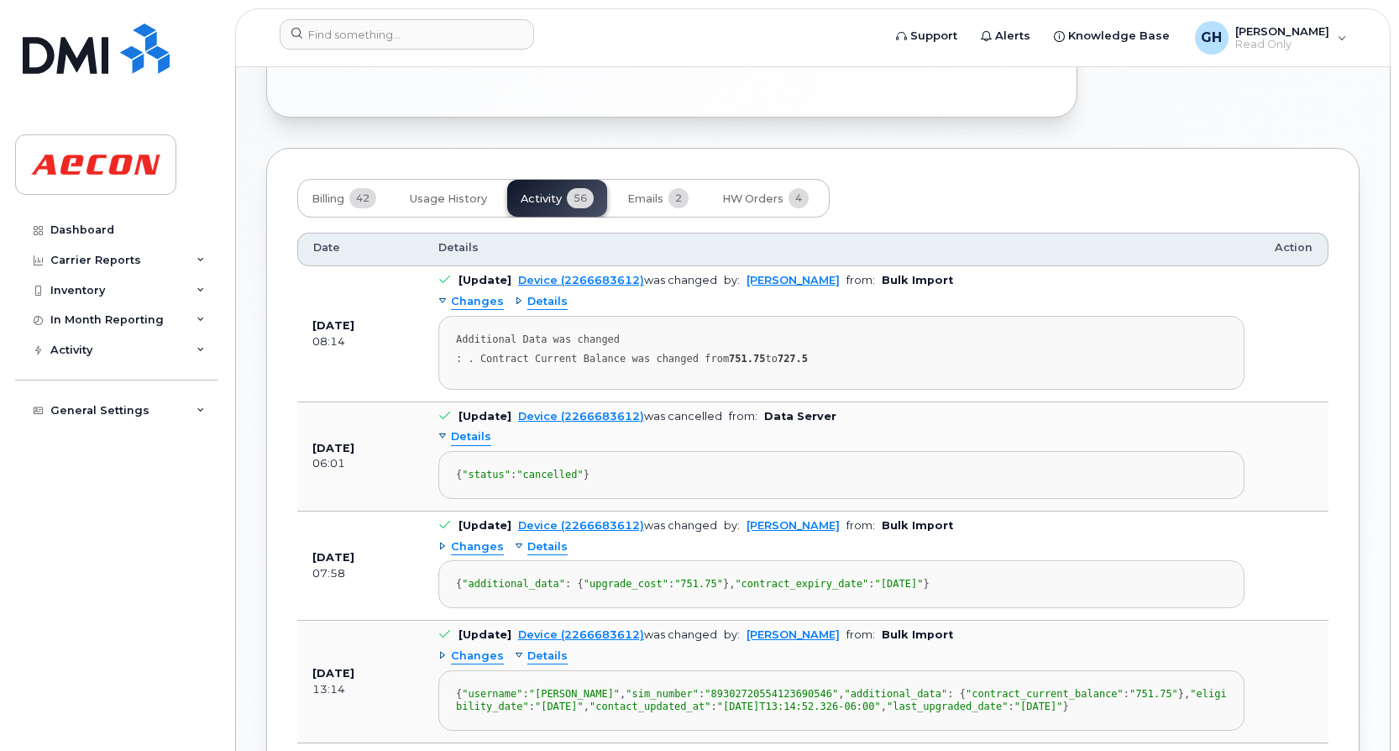
drag, startPoint x: 475, startPoint y: 484, endPoint x: 672, endPoint y: 512, distance: 199.5
click at [672, 499] on pre "{ "status" : "cancelled" }" at bounding box center [841, 475] width 806 height 48
drag, startPoint x: 672, startPoint y: 512, endPoint x: 677, endPoint y: 482, distance: 30.7
click at [677, 481] on div "{ "status" : "cancelled" }" at bounding box center [841, 475] width 771 height 13
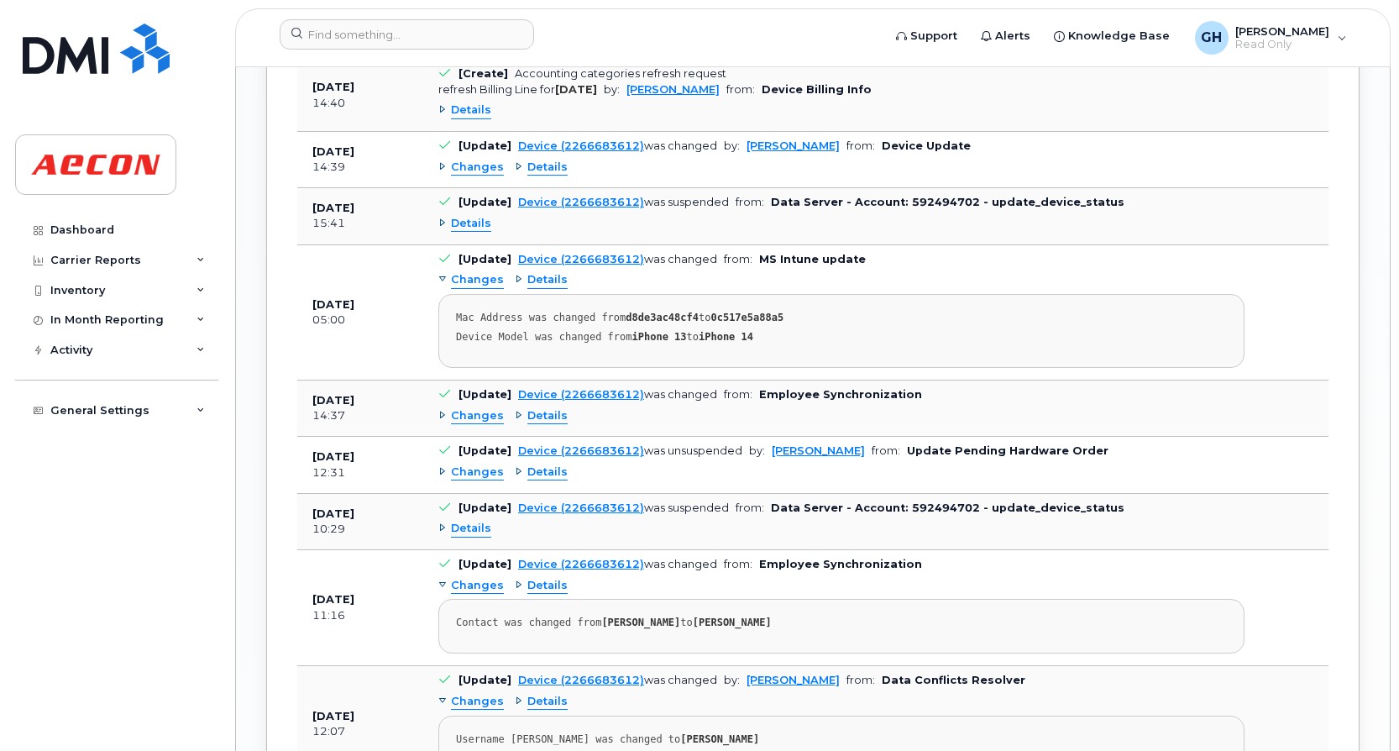
scroll to position [1820, 0]
click at [529, 175] on span "Details" at bounding box center [548, 167] width 40 height 16
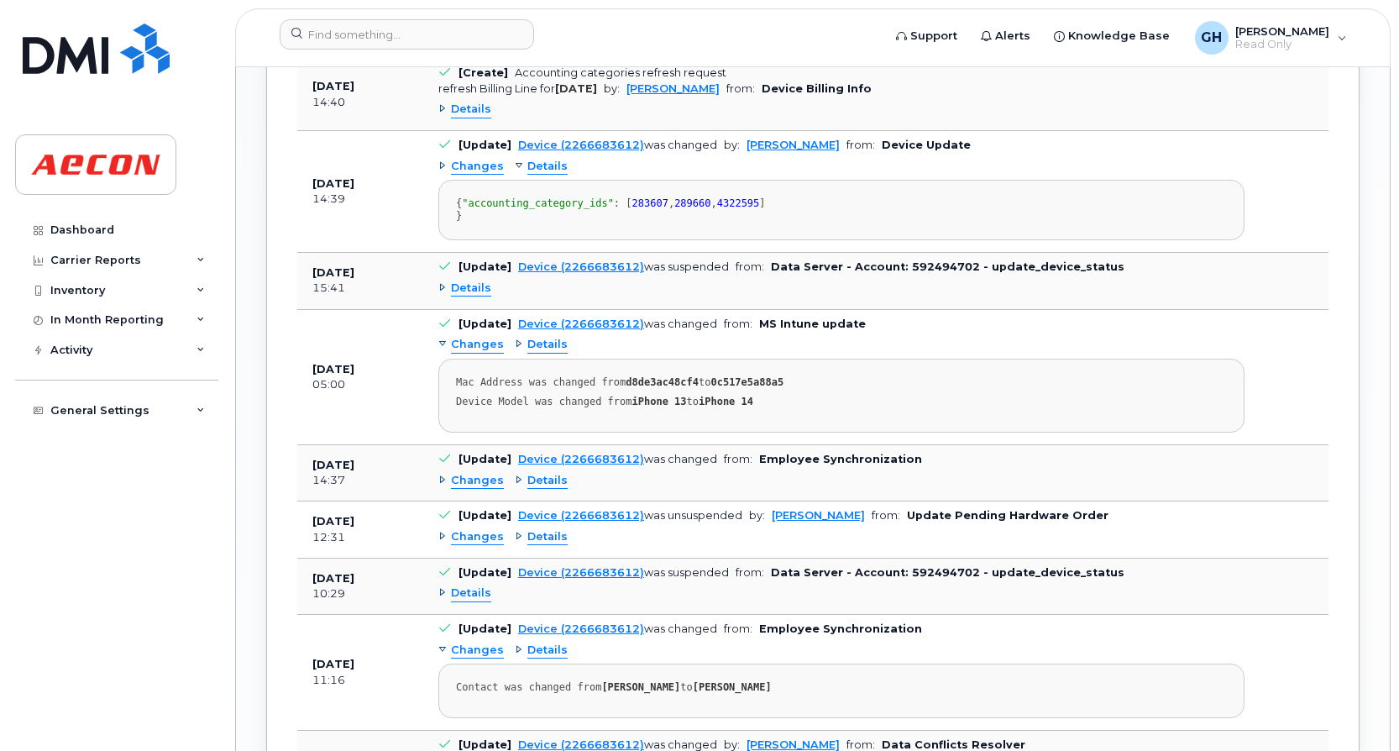
click at [533, 51] on div "Changes Details" at bounding box center [841, 37] width 806 height 27
click at [537, 46] on span "Details" at bounding box center [548, 38] width 40 height 16
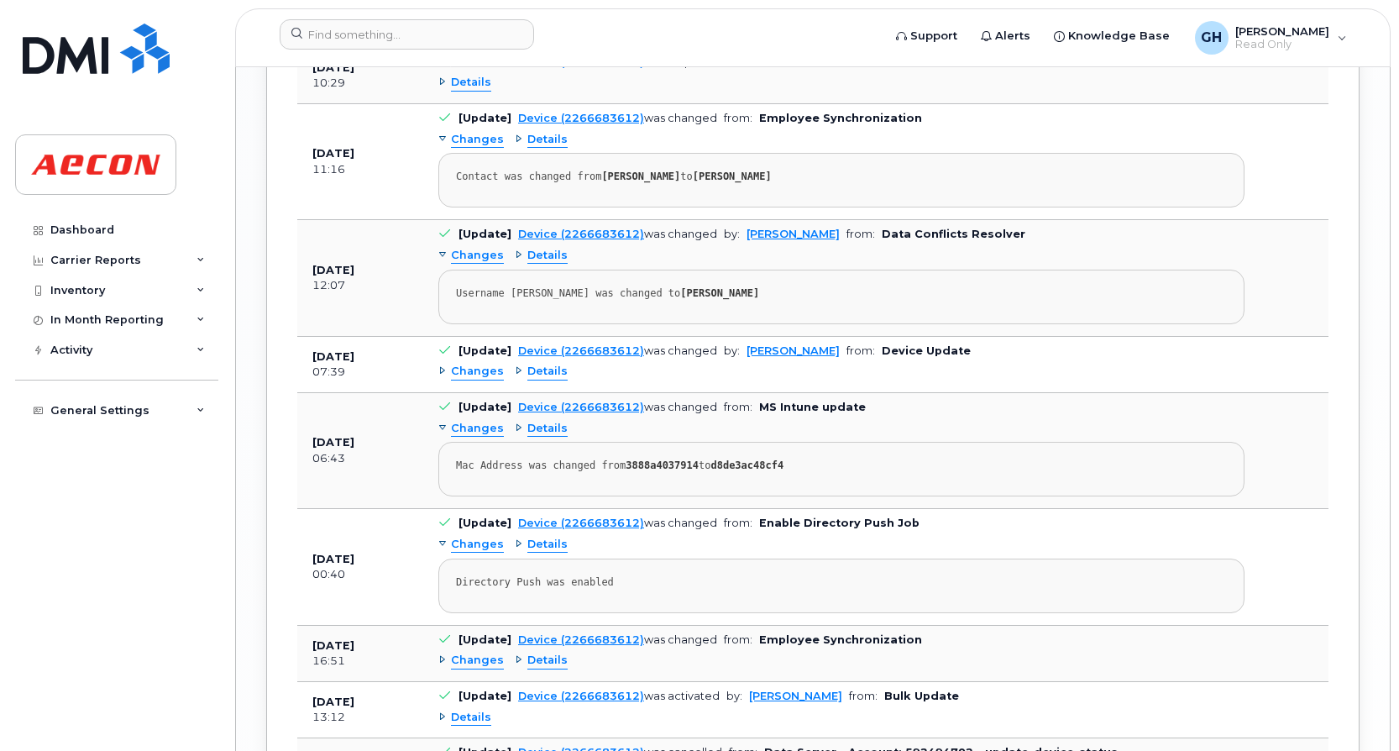
scroll to position [2576, 0]
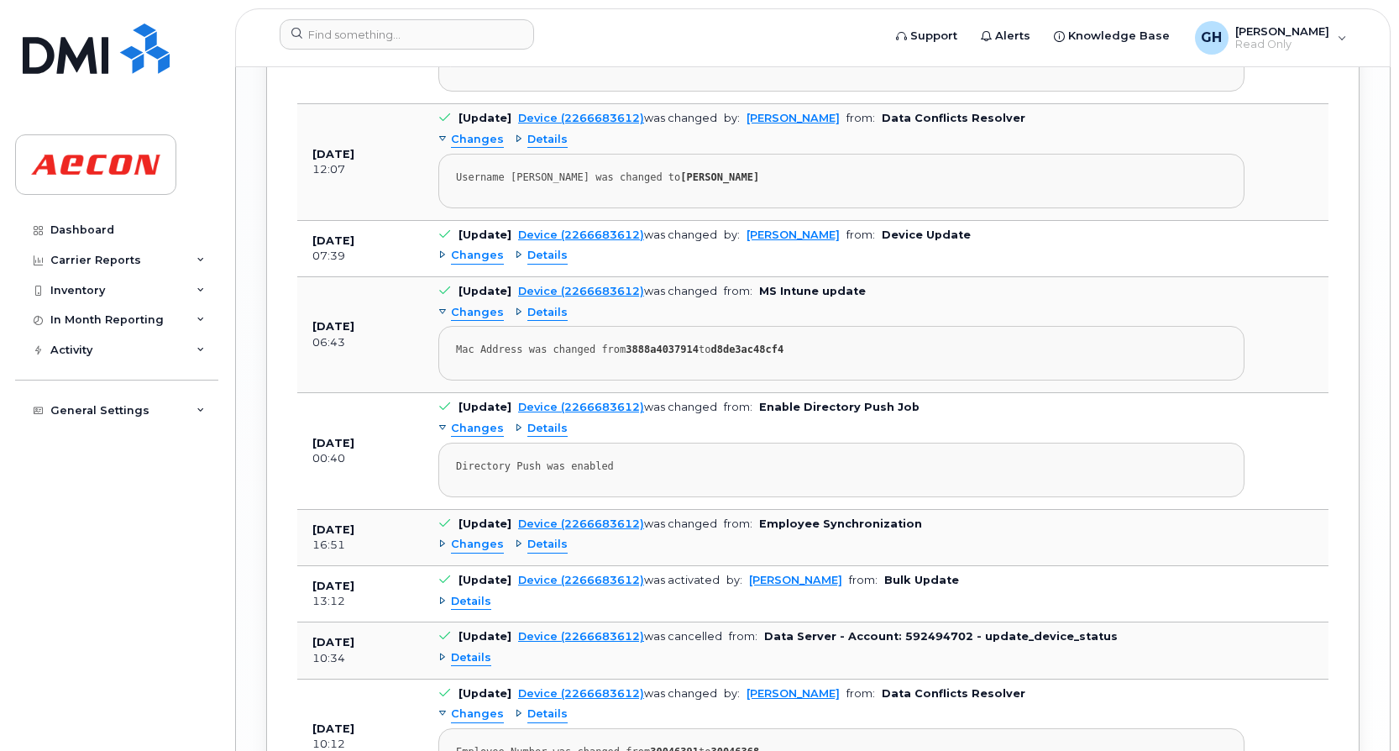
scroll to position [2744, 0]
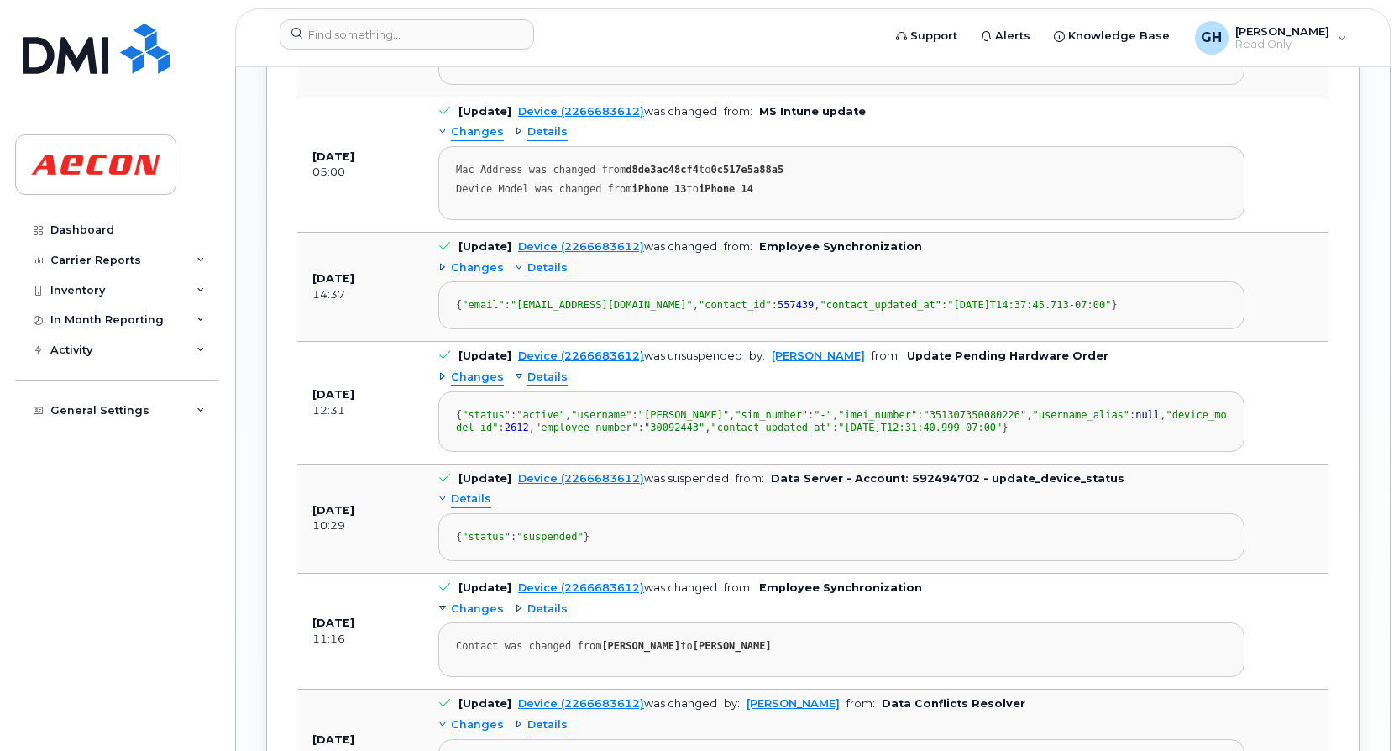
scroll to position [2240, 0]
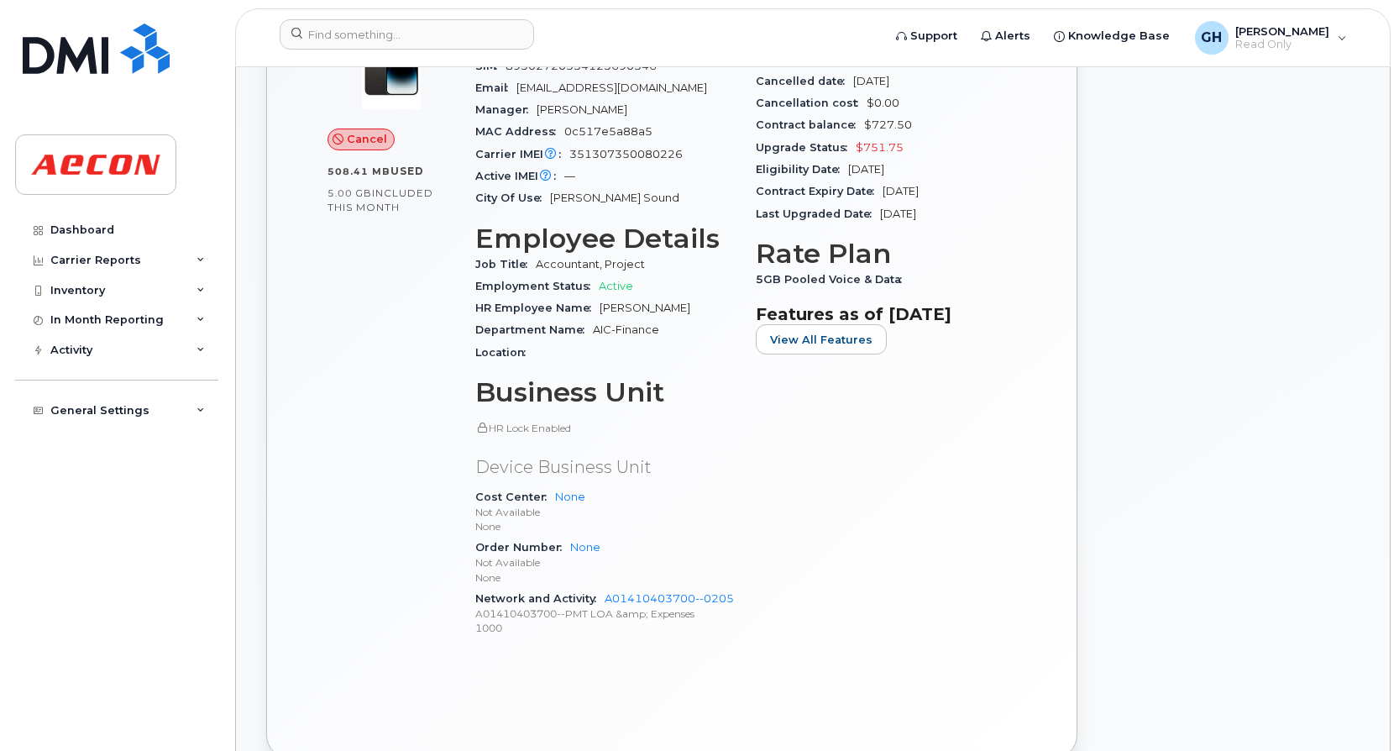
scroll to position [308, 0]
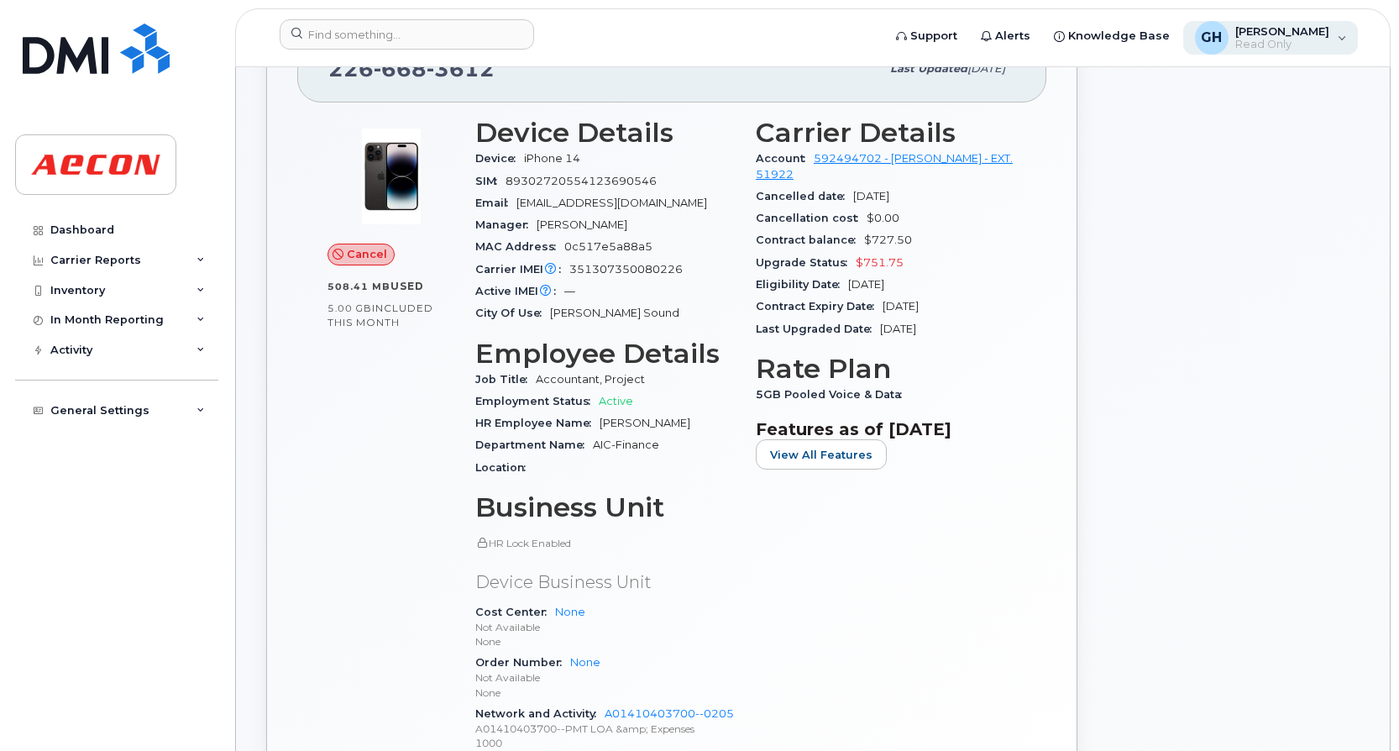
click at [1349, 38] on div "GH [PERSON_NAME] Read Only" at bounding box center [1272, 38] width 176 height 34
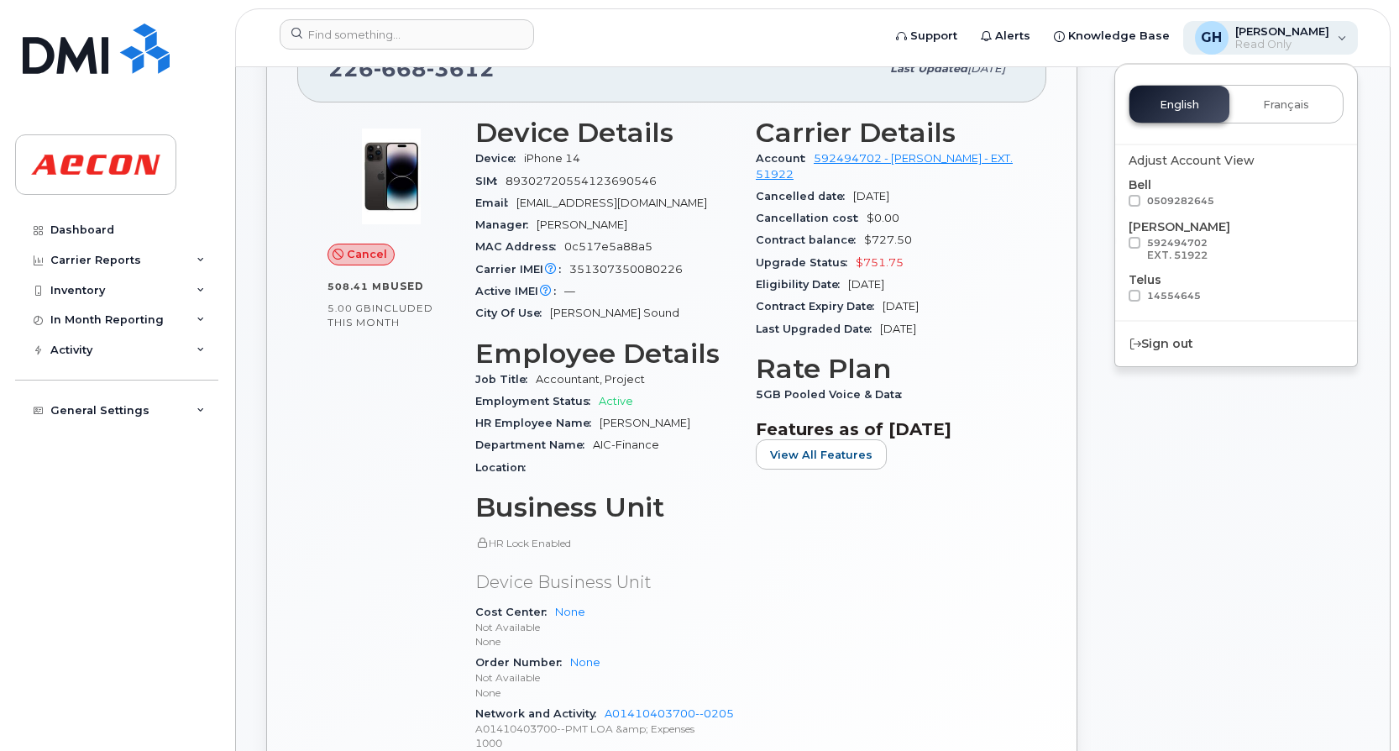
click at [1349, 38] on div "GH [PERSON_NAME] Read Only" at bounding box center [1272, 38] width 176 height 34
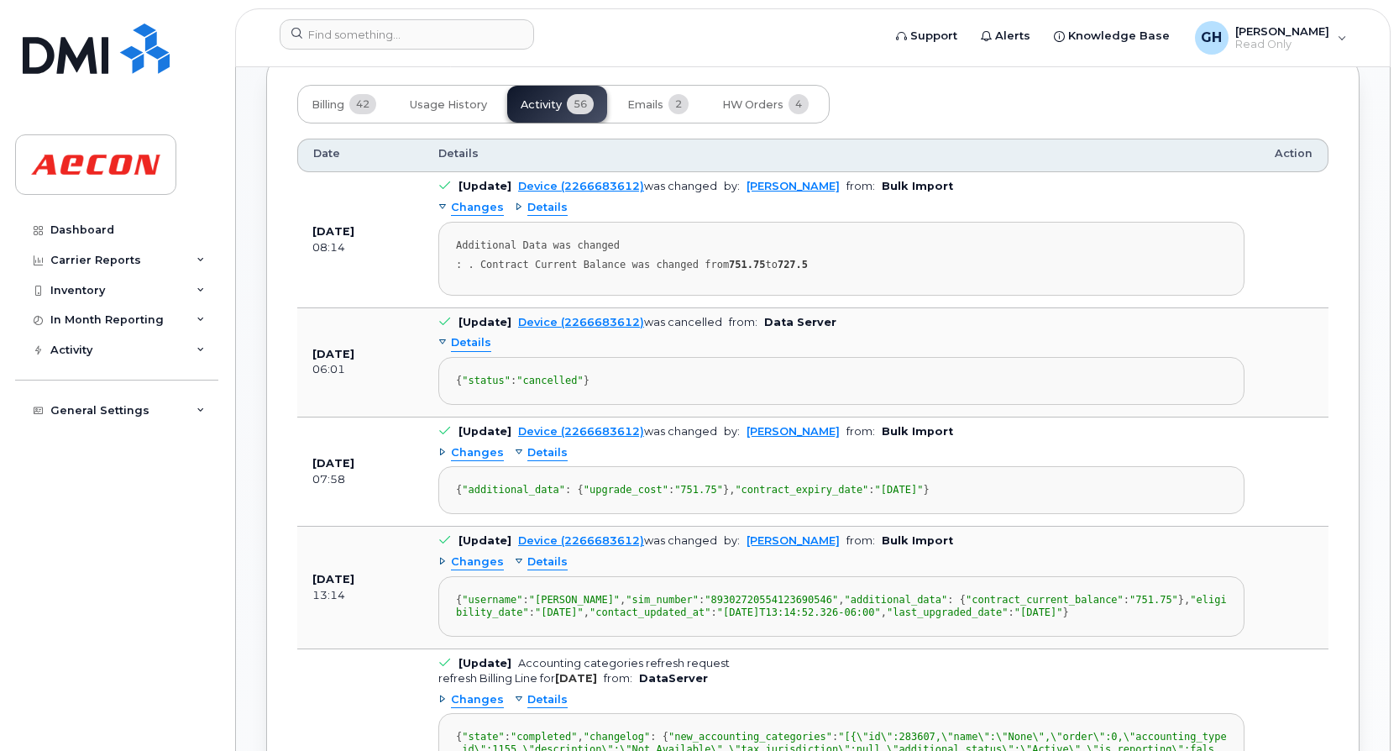
scroll to position [1148, 0]
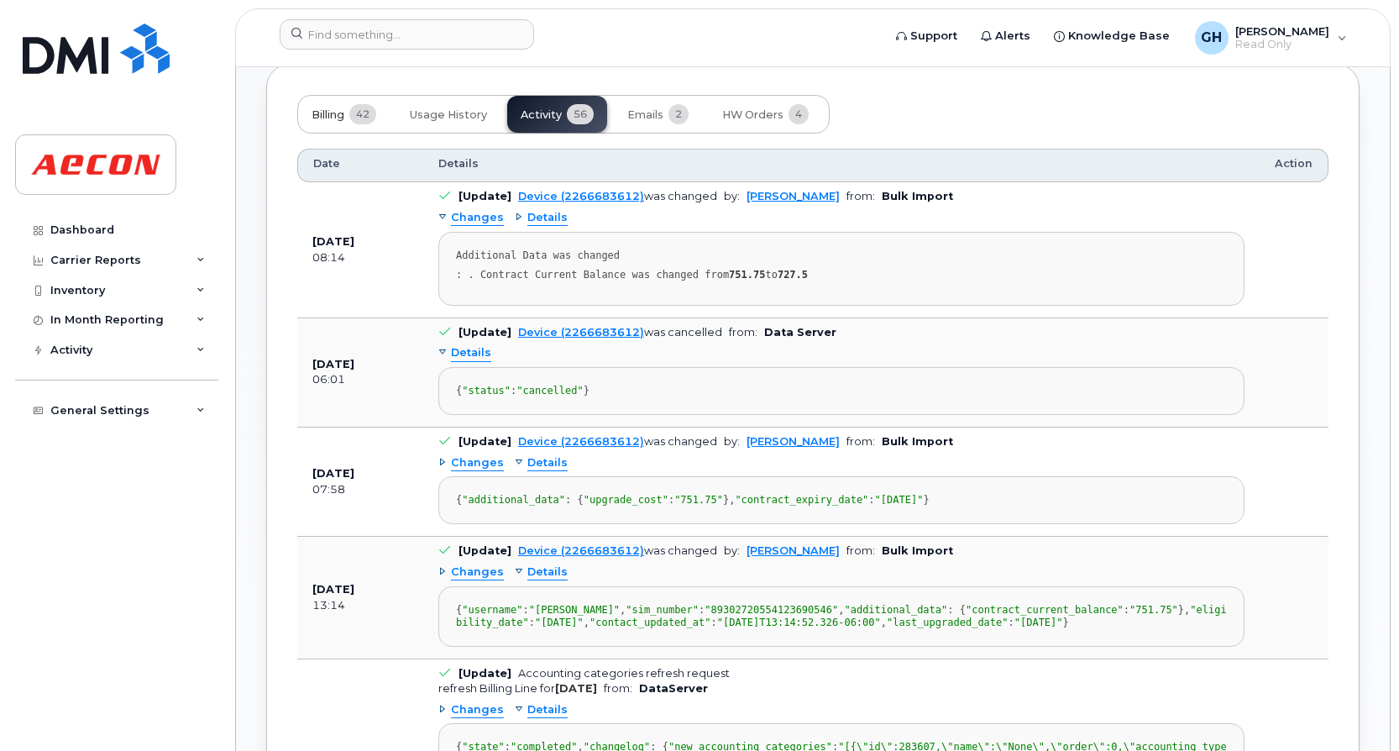
click at [356, 120] on span "42" at bounding box center [362, 114] width 27 height 20
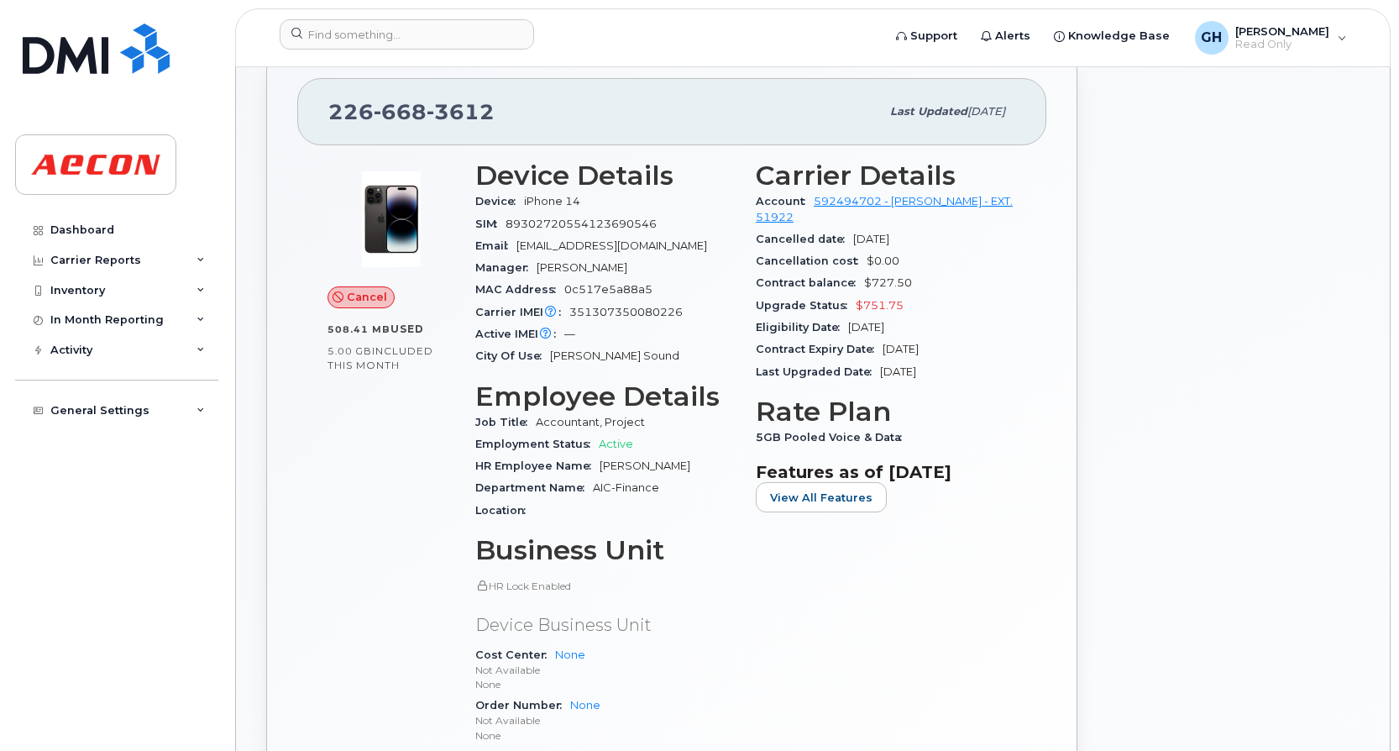
scroll to position [224, 0]
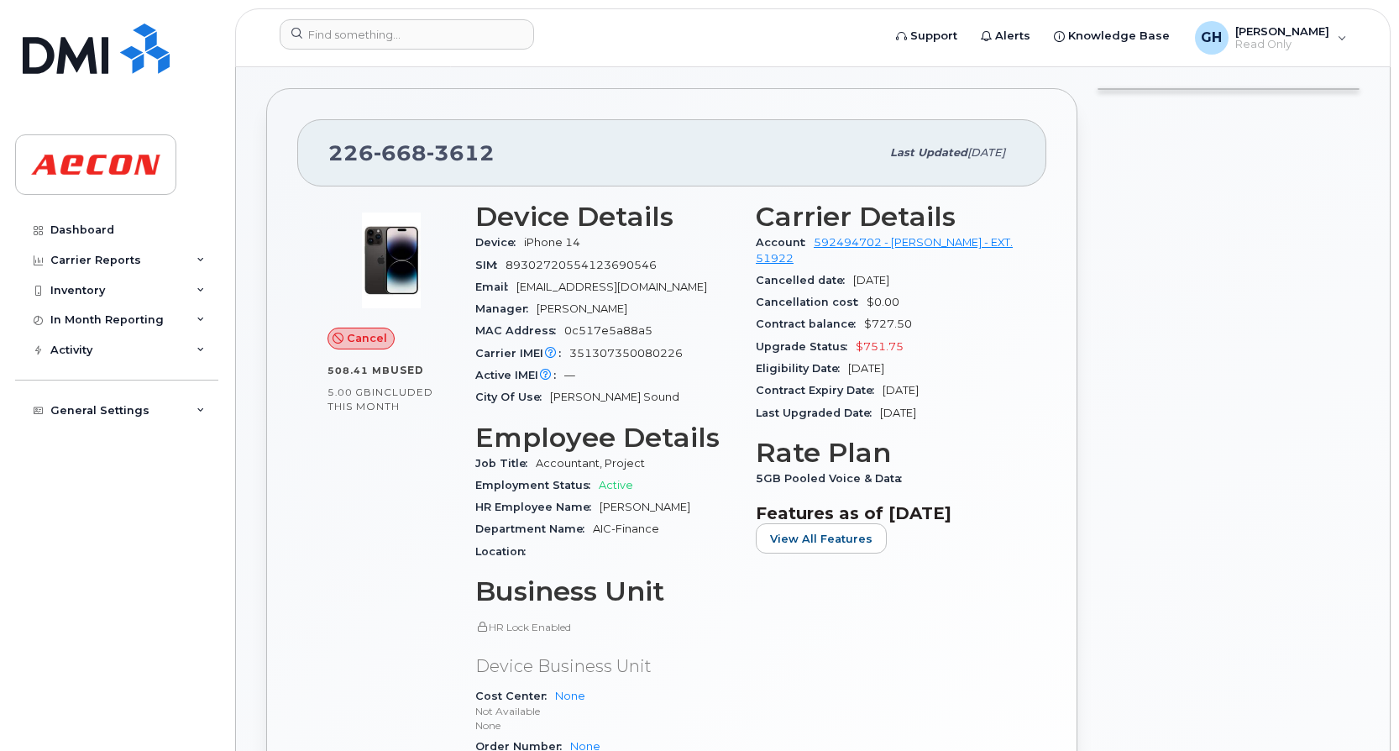
drag, startPoint x: 959, startPoint y: 395, endPoint x: 752, endPoint y: 286, distance: 234.1
click at [752, 286] on div "Carrier Details Account 592494702 - [PERSON_NAME] - EXT. 51922 Cancelled date […" at bounding box center [886, 526] width 281 height 669
click at [979, 402] on div "Last Upgraded Date [DATE]" at bounding box center [886, 413] width 260 height 22
drag, startPoint x: 907, startPoint y: 386, endPoint x: 750, endPoint y: 267, distance: 196.7
click at [750, 267] on div "Carrier Details Account 592494702 - [PERSON_NAME] - EXT. 51922 Cancelled date […" at bounding box center [886, 526] width 281 height 669
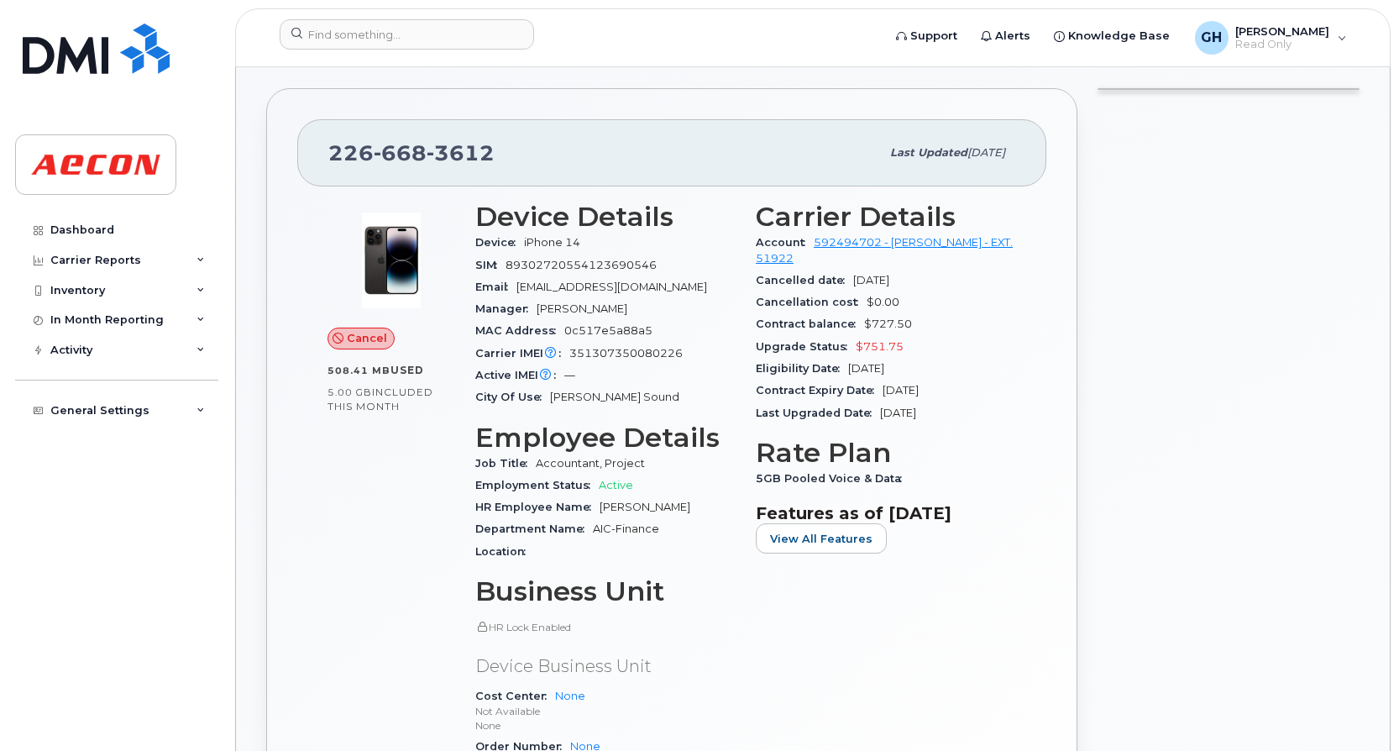
click at [979, 358] on div "Eligibility Date [DATE]" at bounding box center [886, 369] width 260 height 22
click at [375, 34] on input at bounding box center [407, 34] width 255 height 30
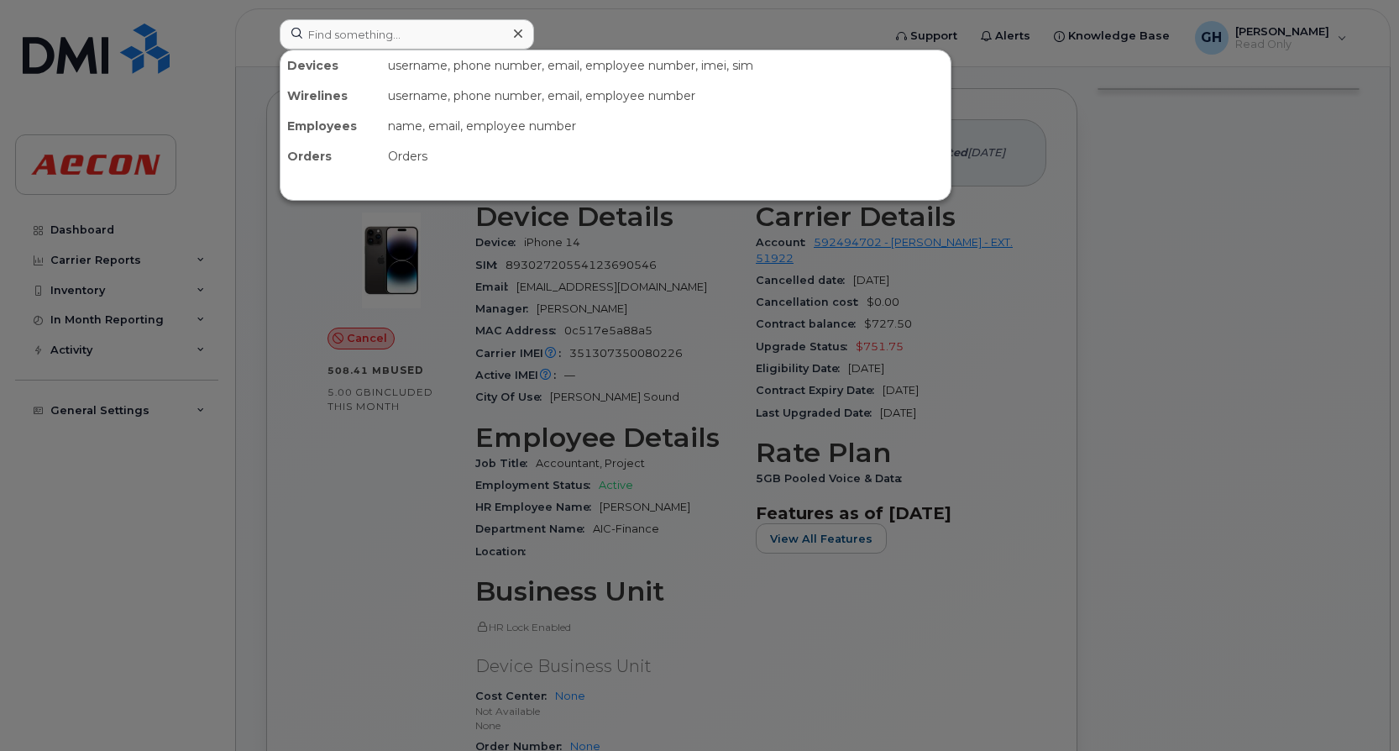
click at [1058, 598] on div at bounding box center [699, 375] width 1399 height 751
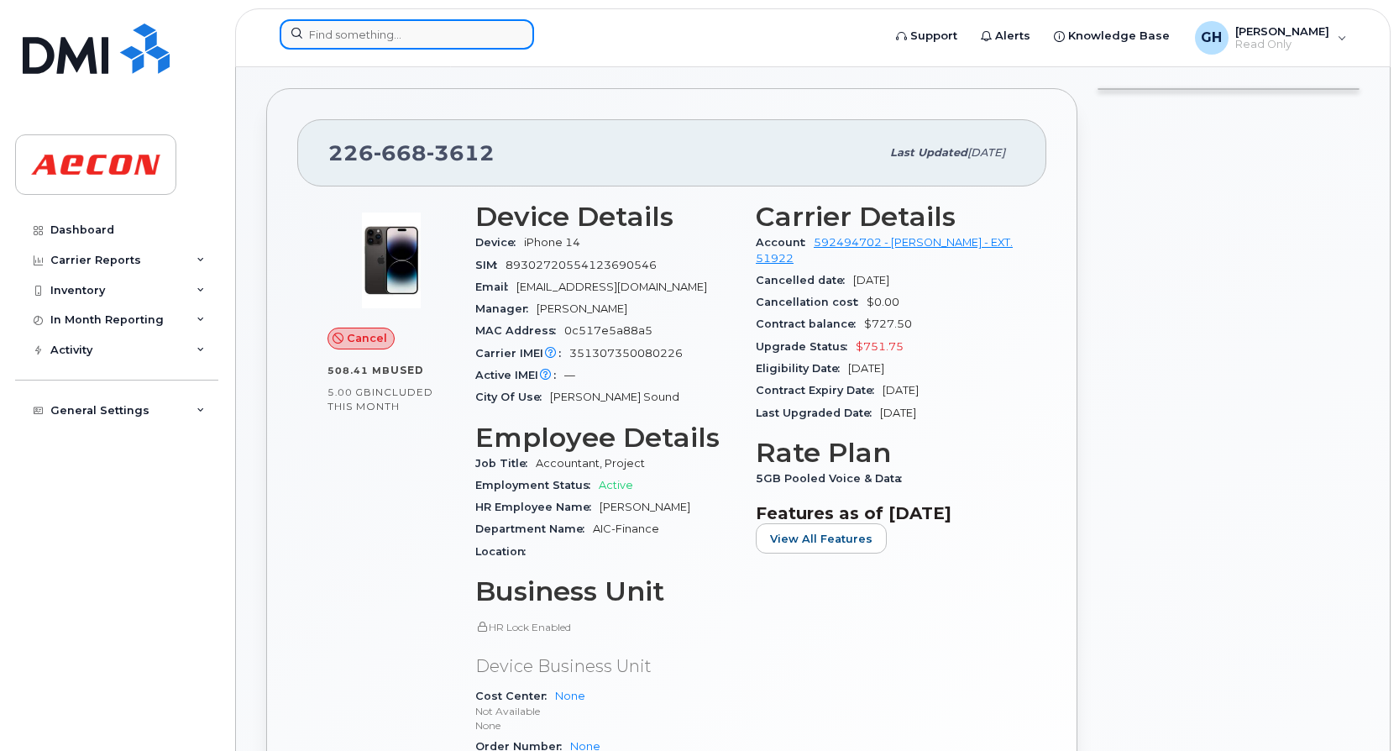
click at [361, 36] on input at bounding box center [407, 34] width 255 height 30
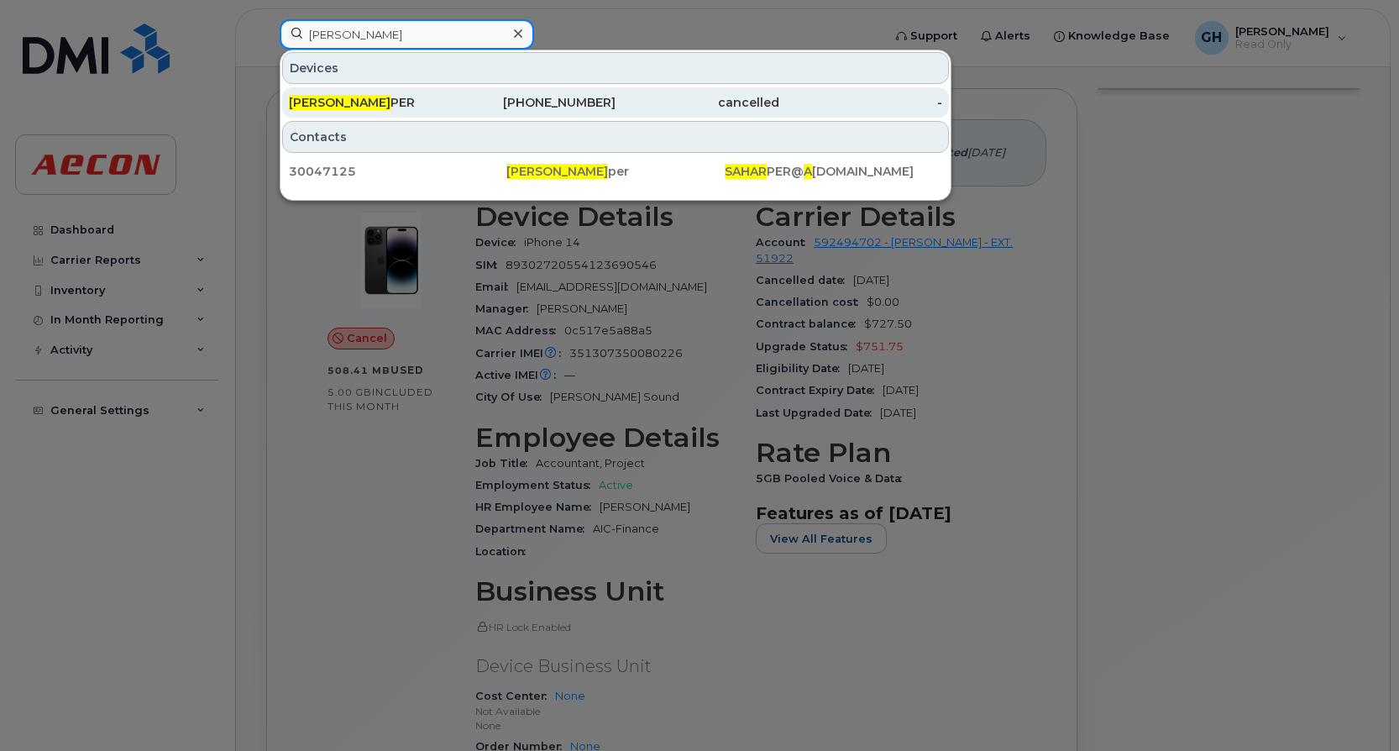
type input "[PERSON_NAME]"
click at [371, 105] on div "[PERSON_NAME] HAR PER" at bounding box center [371, 102] width 164 height 17
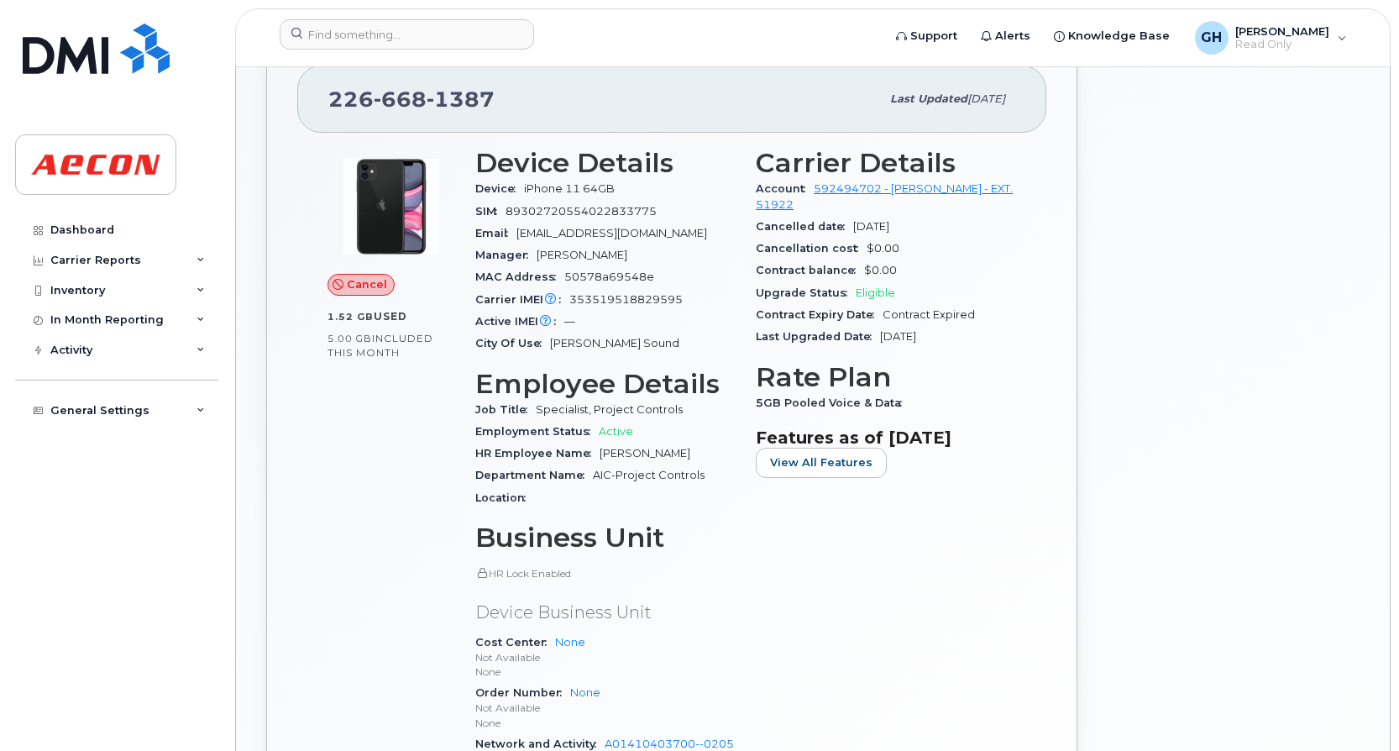
scroll to position [672, 0]
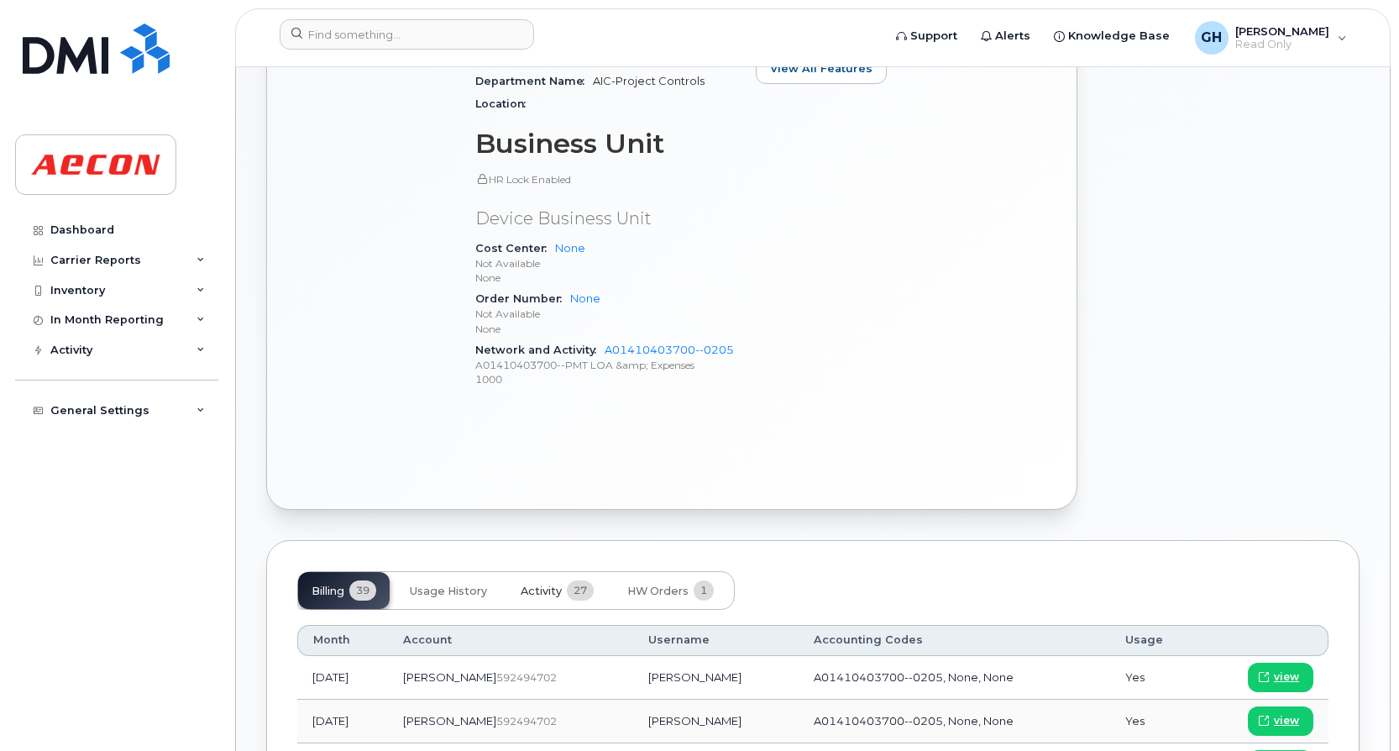
click at [558, 585] on span "Activity" at bounding box center [541, 591] width 41 height 13
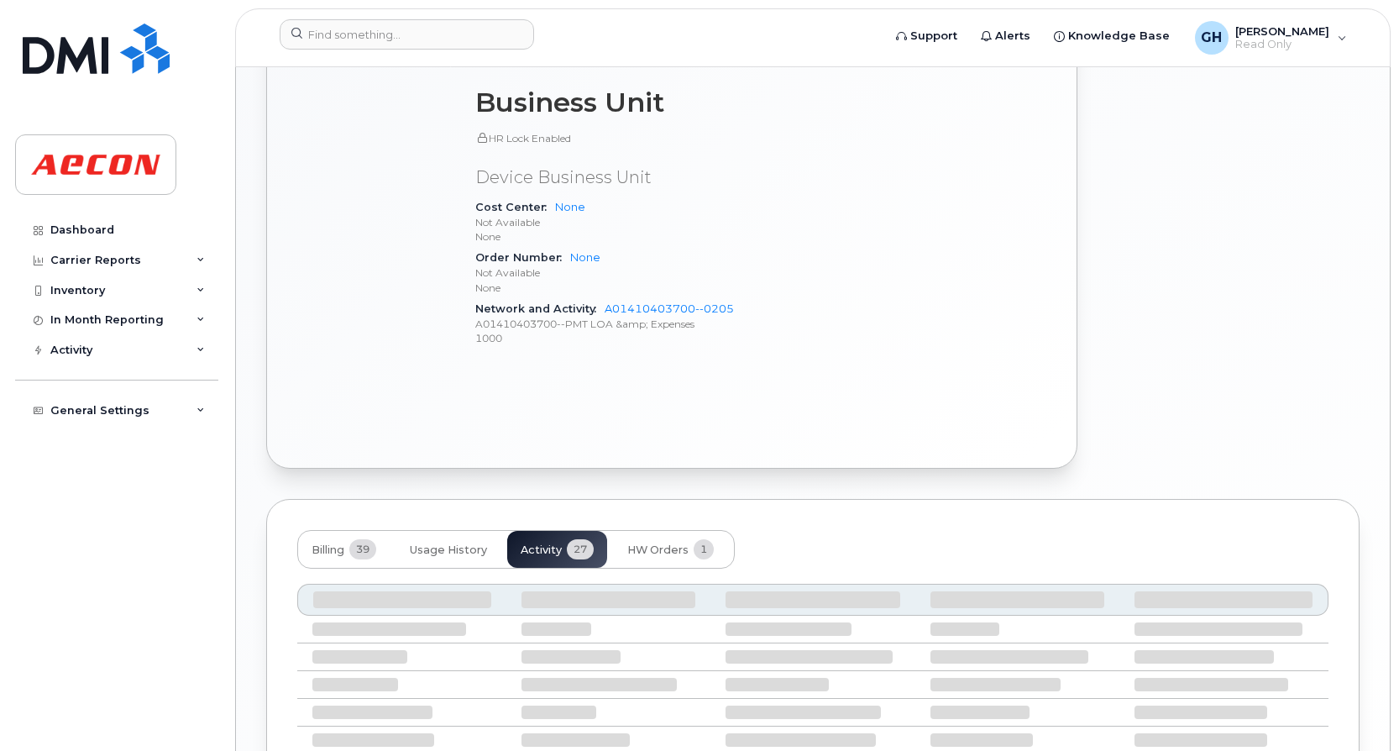
scroll to position [902, 0]
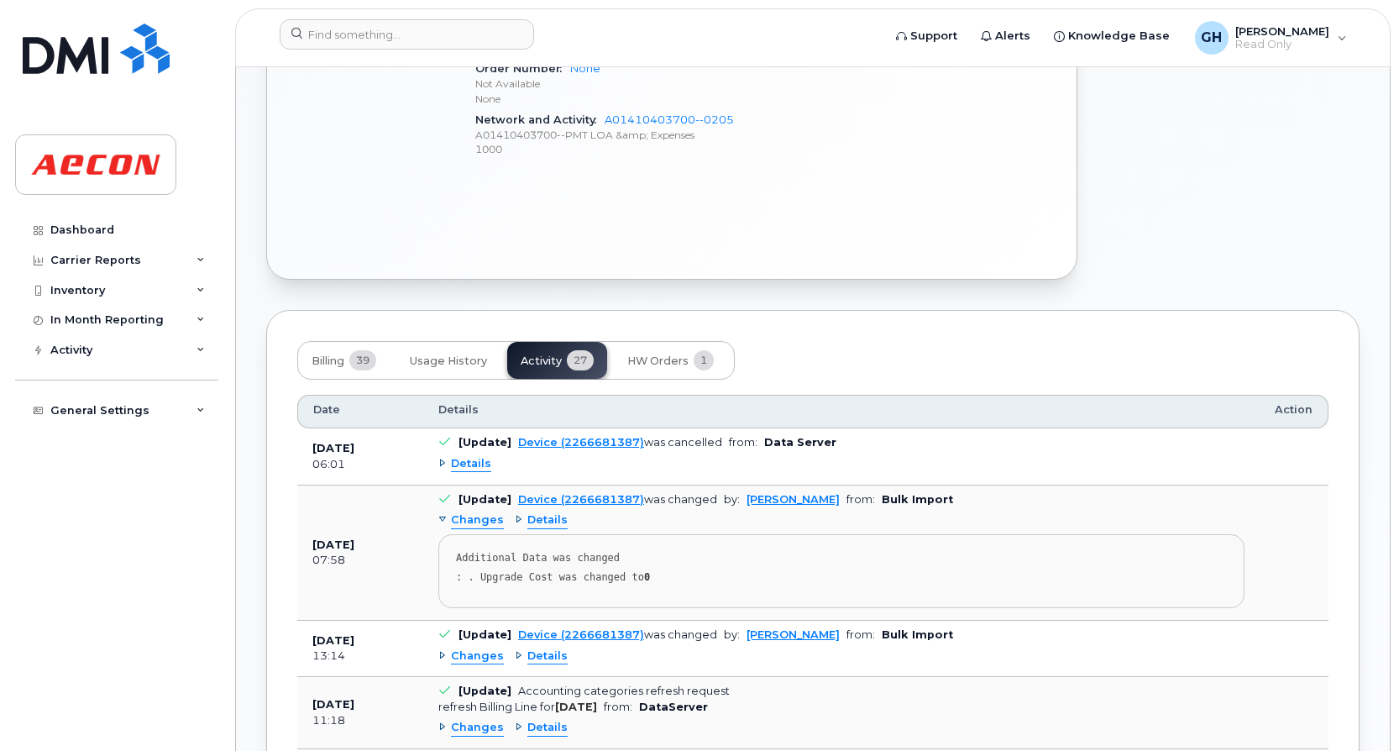
click at [474, 472] on span "Details" at bounding box center [471, 464] width 40 height 16
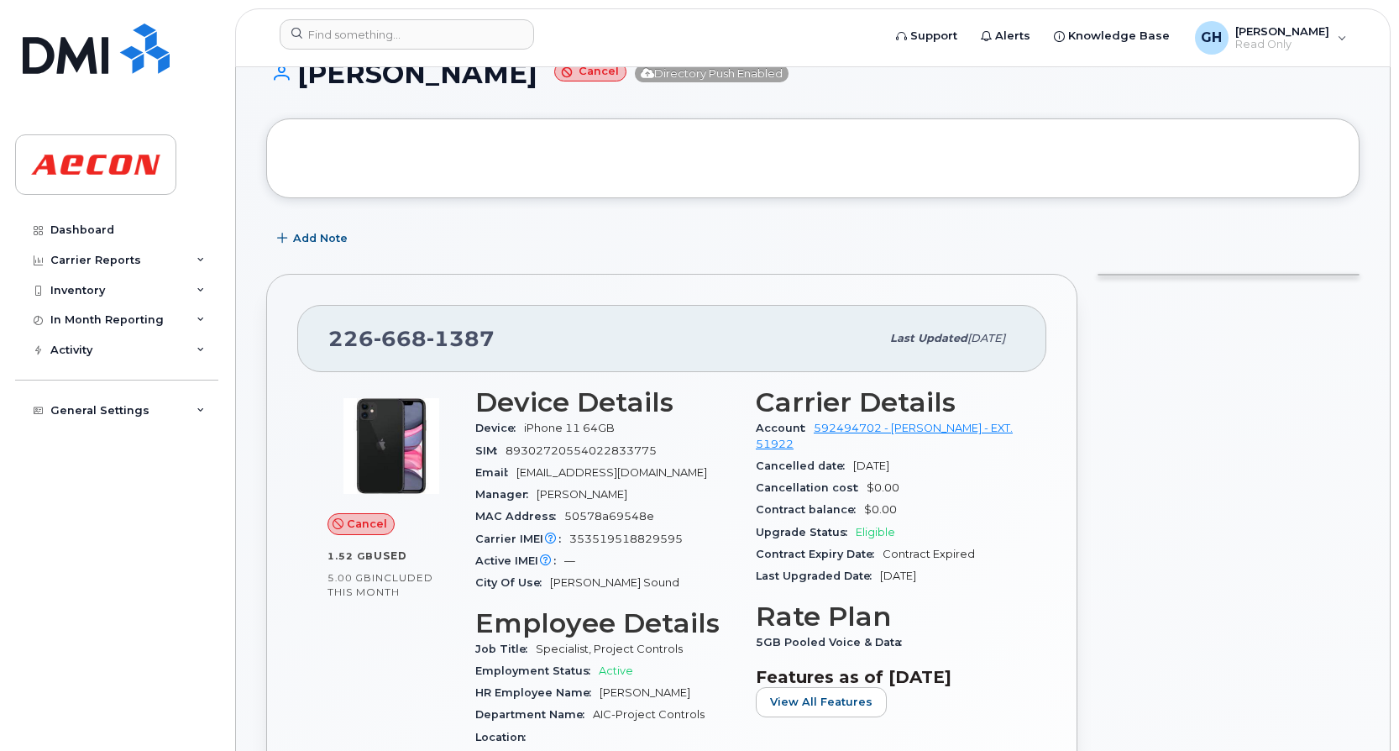
scroll to position [0, 0]
